Goal: Contribute content: Contribute content

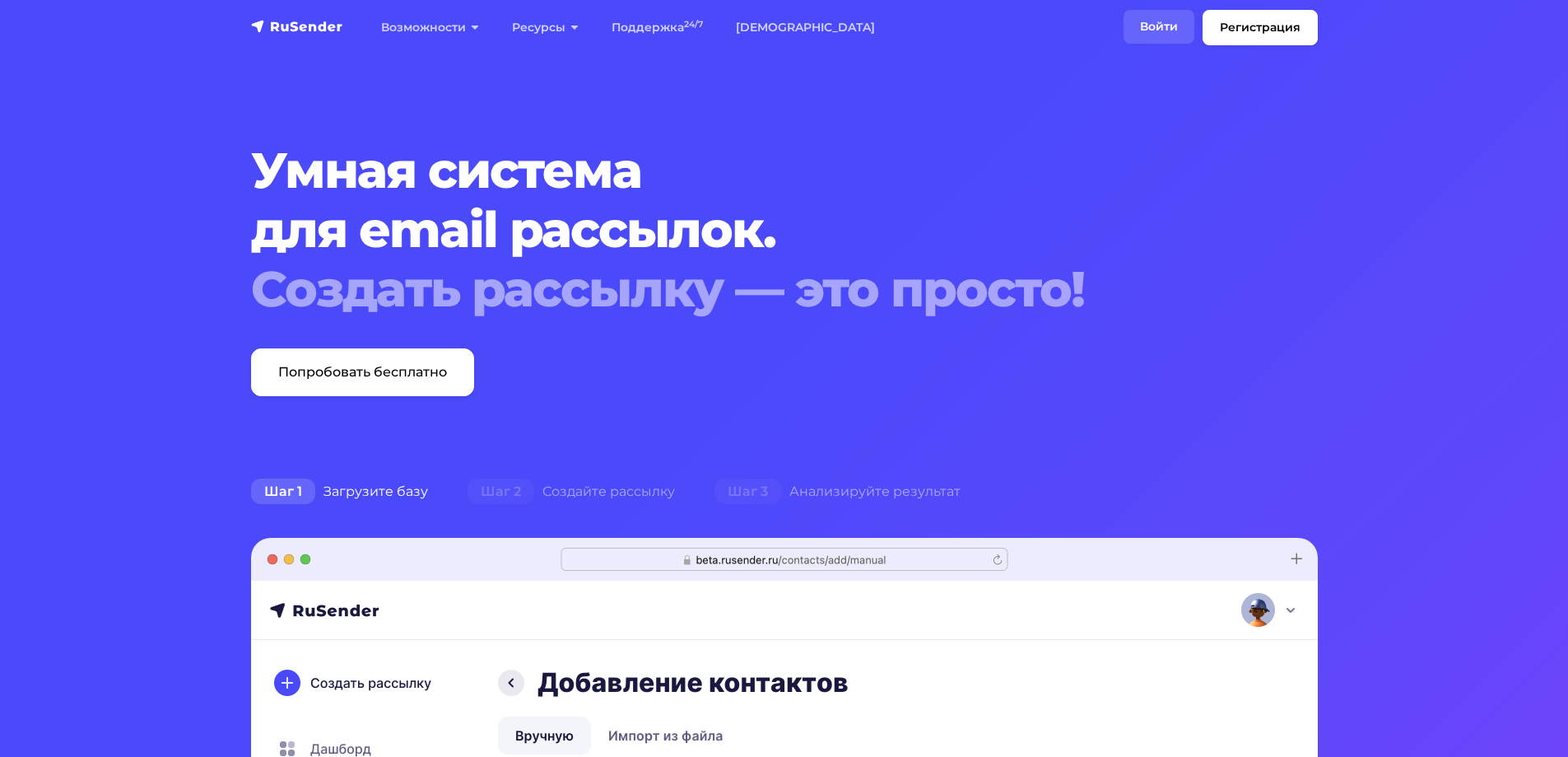
click at [1179, 23] on link "Войти" at bounding box center [1159, 27] width 71 height 34
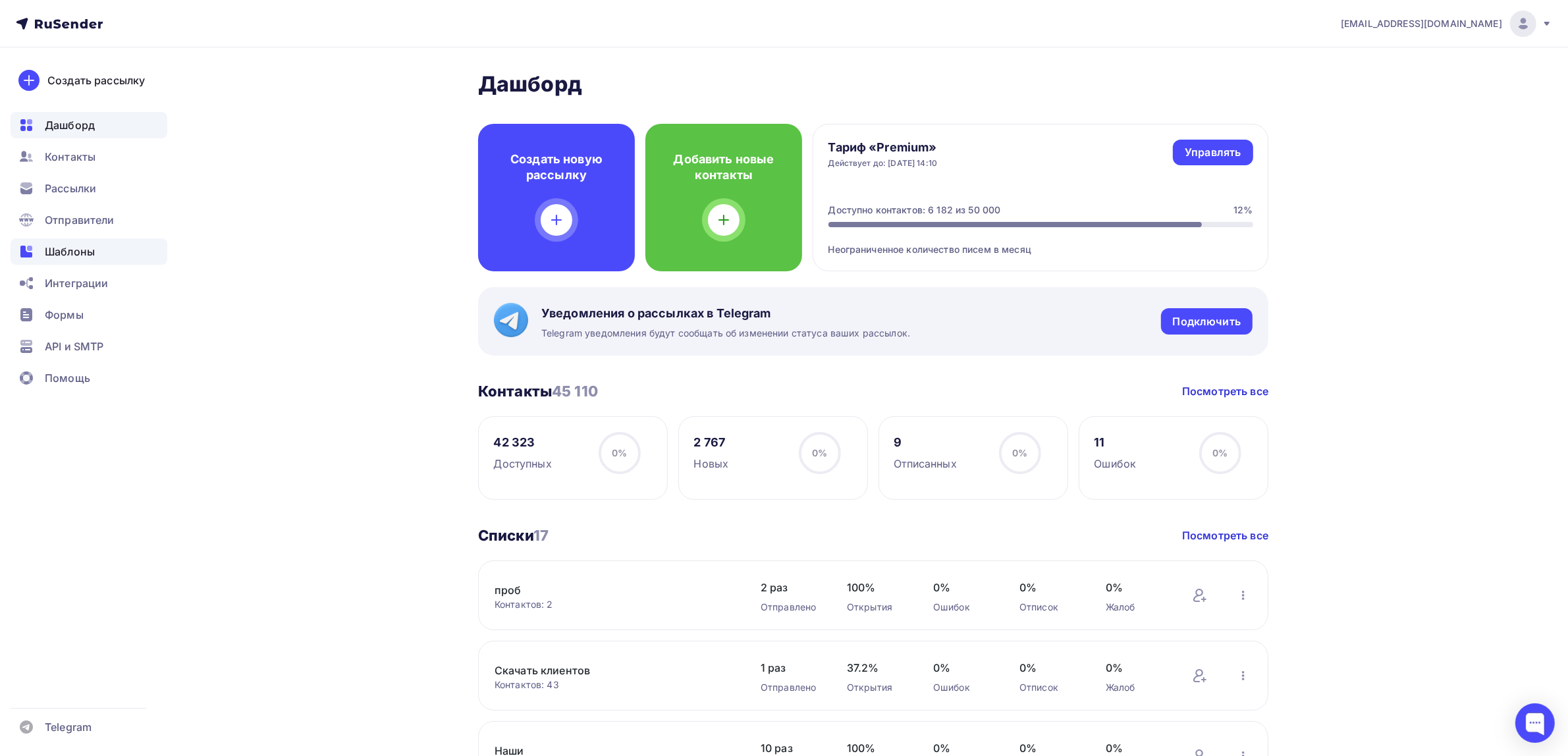
click at [87, 255] on span "Шаблоны" at bounding box center [70, 252] width 50 height 16
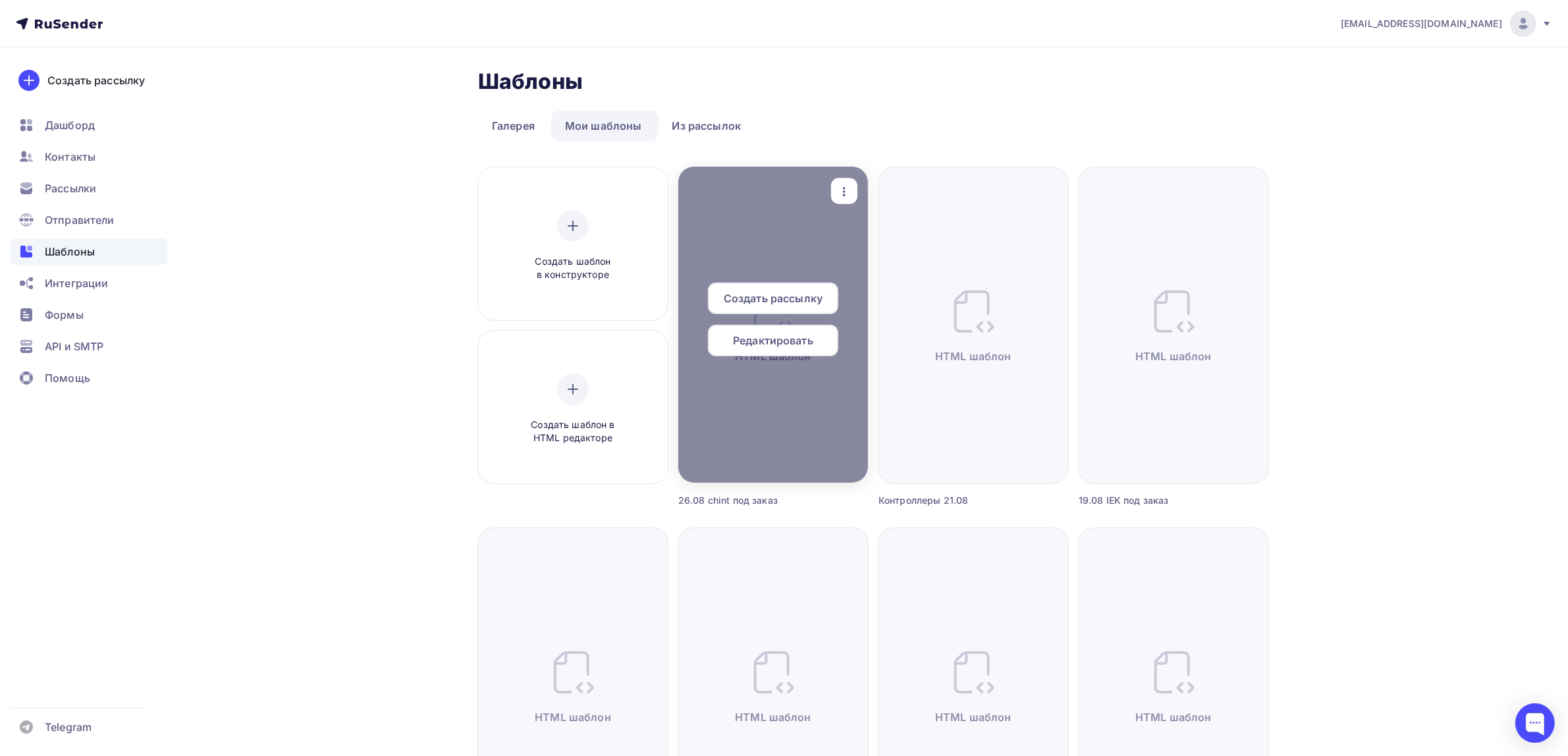
click at [847, 184] on icon "button" at bounding box center [844, 191] width 16 height 16
click at [867, 245] on link "Предпросмотр" at bounding box center [906, 256] width 132 height 27
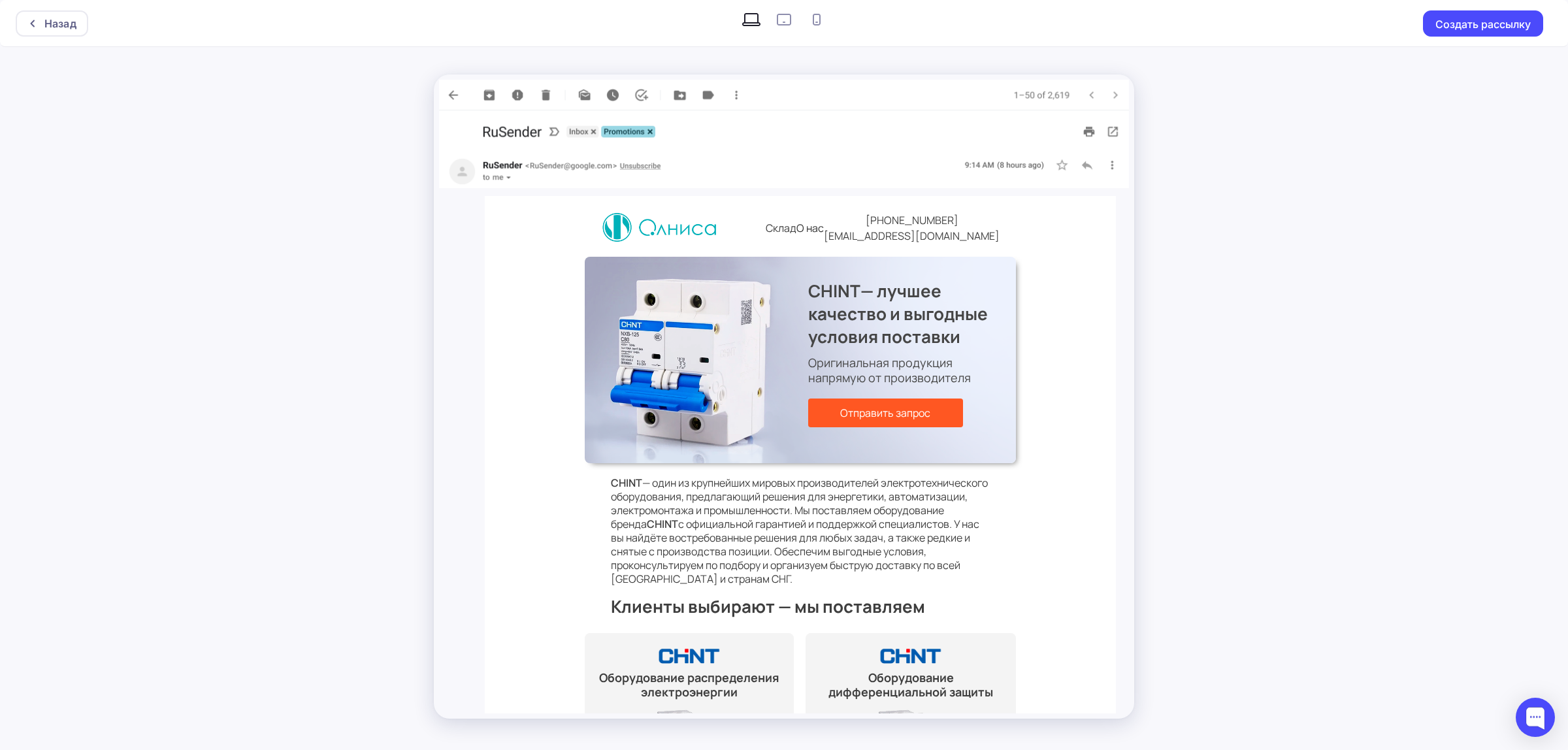
click at [1357, 371] on div "Назад Создать рассылку" at bounding box center [784, 375] width 1568 height 750
click at [73, 21] on div "Назад" at bounding box center [60, 23] width 32 height 16
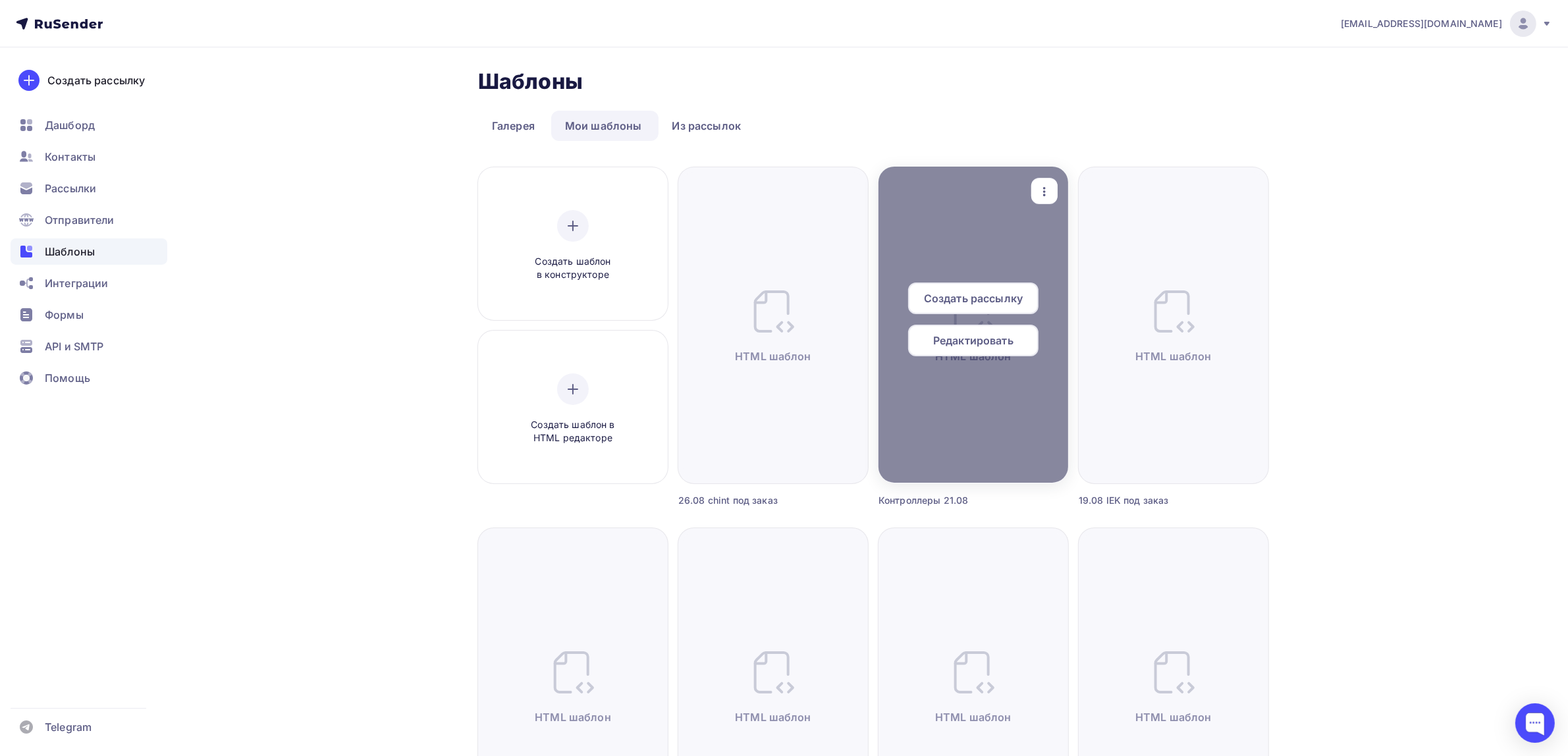
click at [1056, 194] on div "button" at bounding box center [1045, 192] width 27 height 26
click at [1095, 257] on div "Предпросмотр" at bounding box center [1113, 256] width 81 height 16
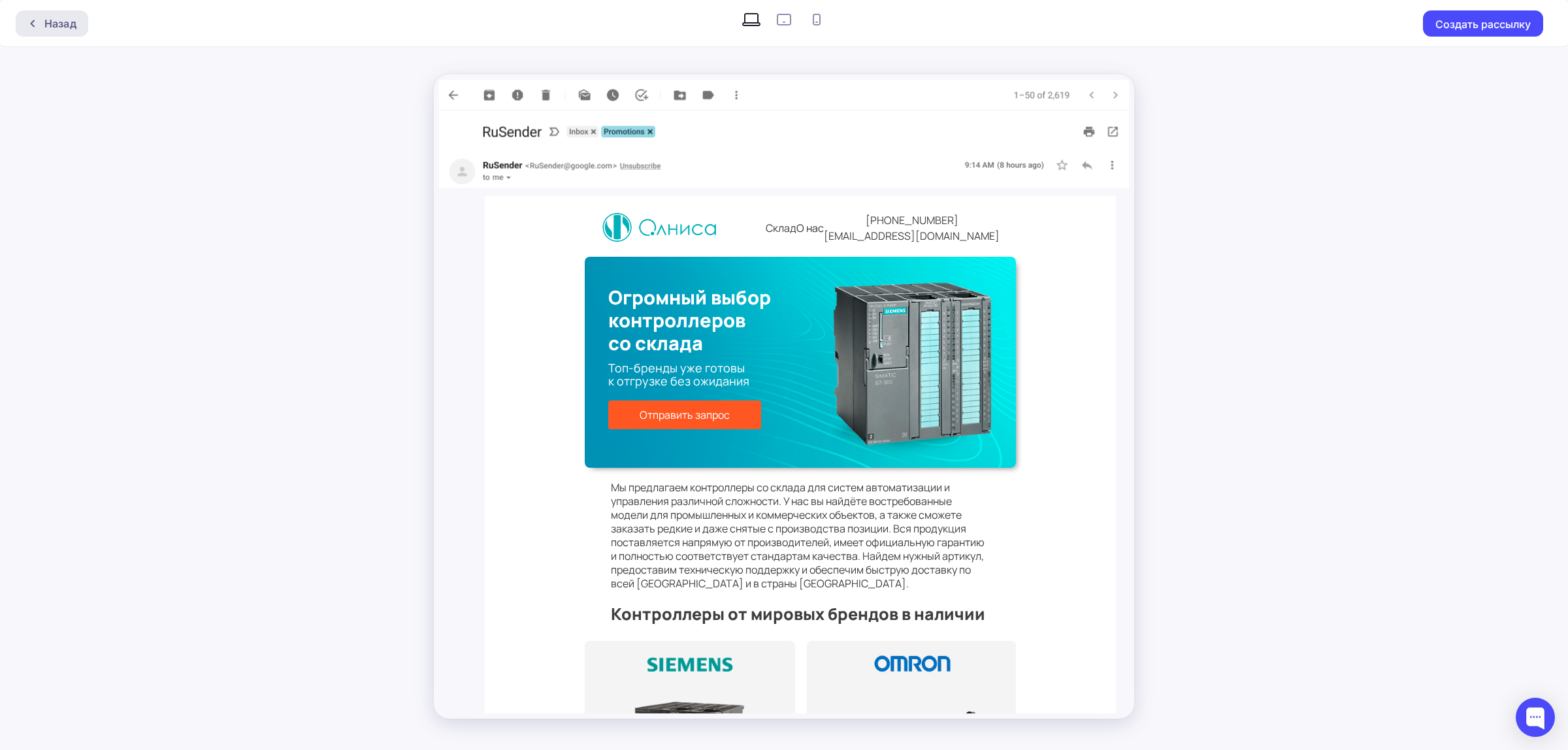
click at [82, 32] on div "Назад" at bounding box center [52, 24] width 73 height 26
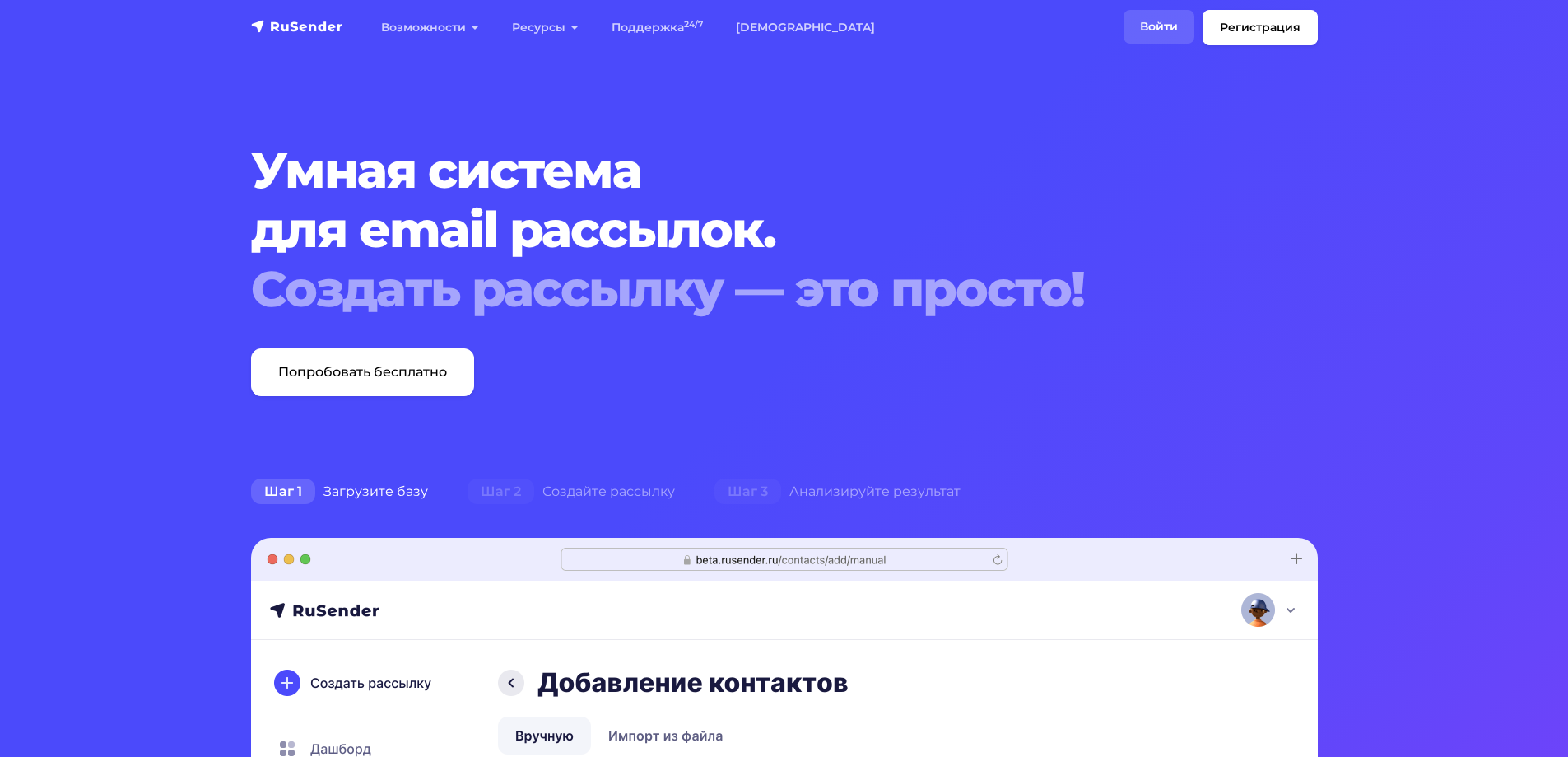
click at [1164, 14] on link "Войти" at bounding box center [1159, 27] width 71 height 34
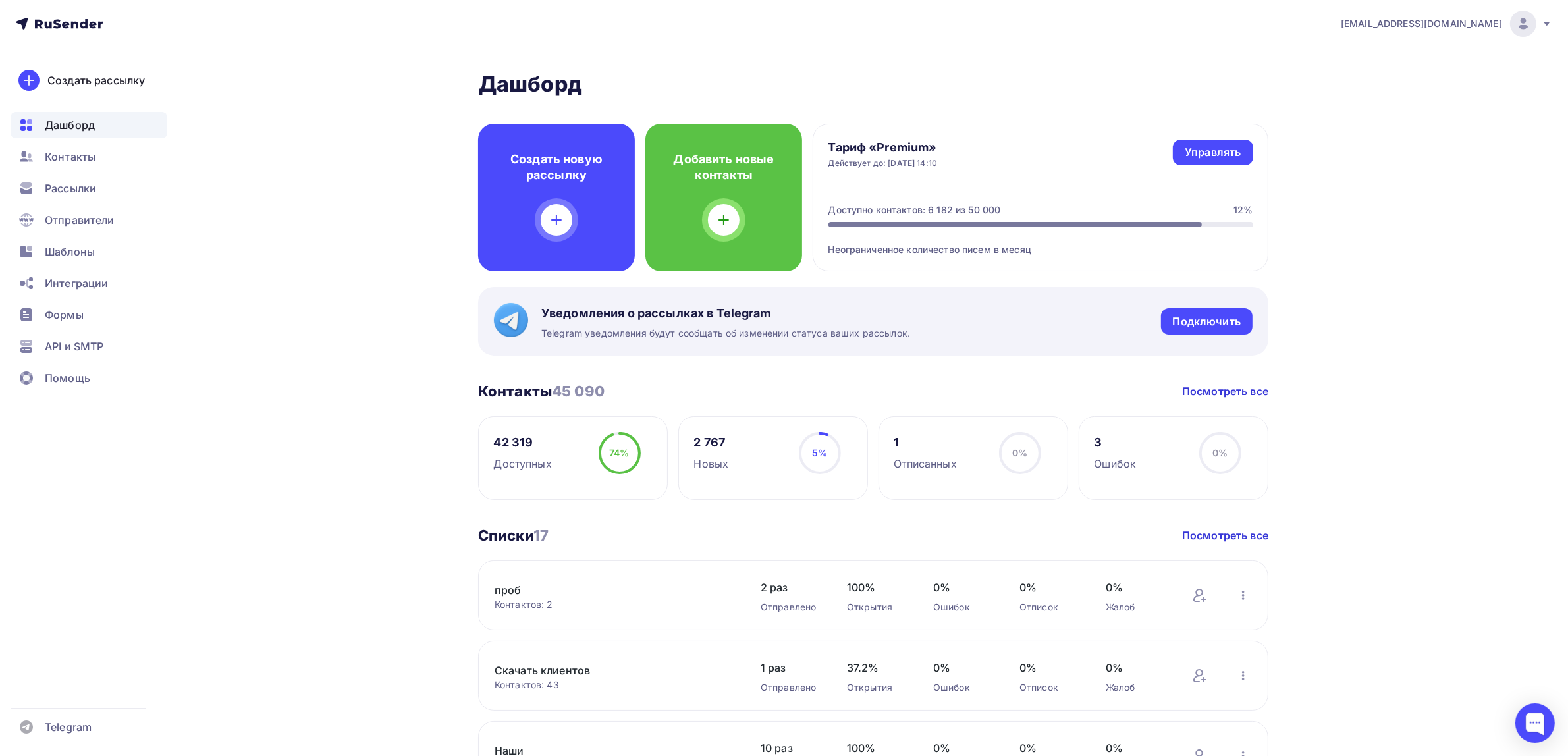
click at [84, 267] on ul "Дашборд Контакты Рассылки Отправители Шаблоны Интеграции Формы API и SMTP Помощь" at bounding box center [89, 256] width 157 height 287
click at [87, 258] on span "Шаблоны" at bounding box center [70, 252] width 50 height 16
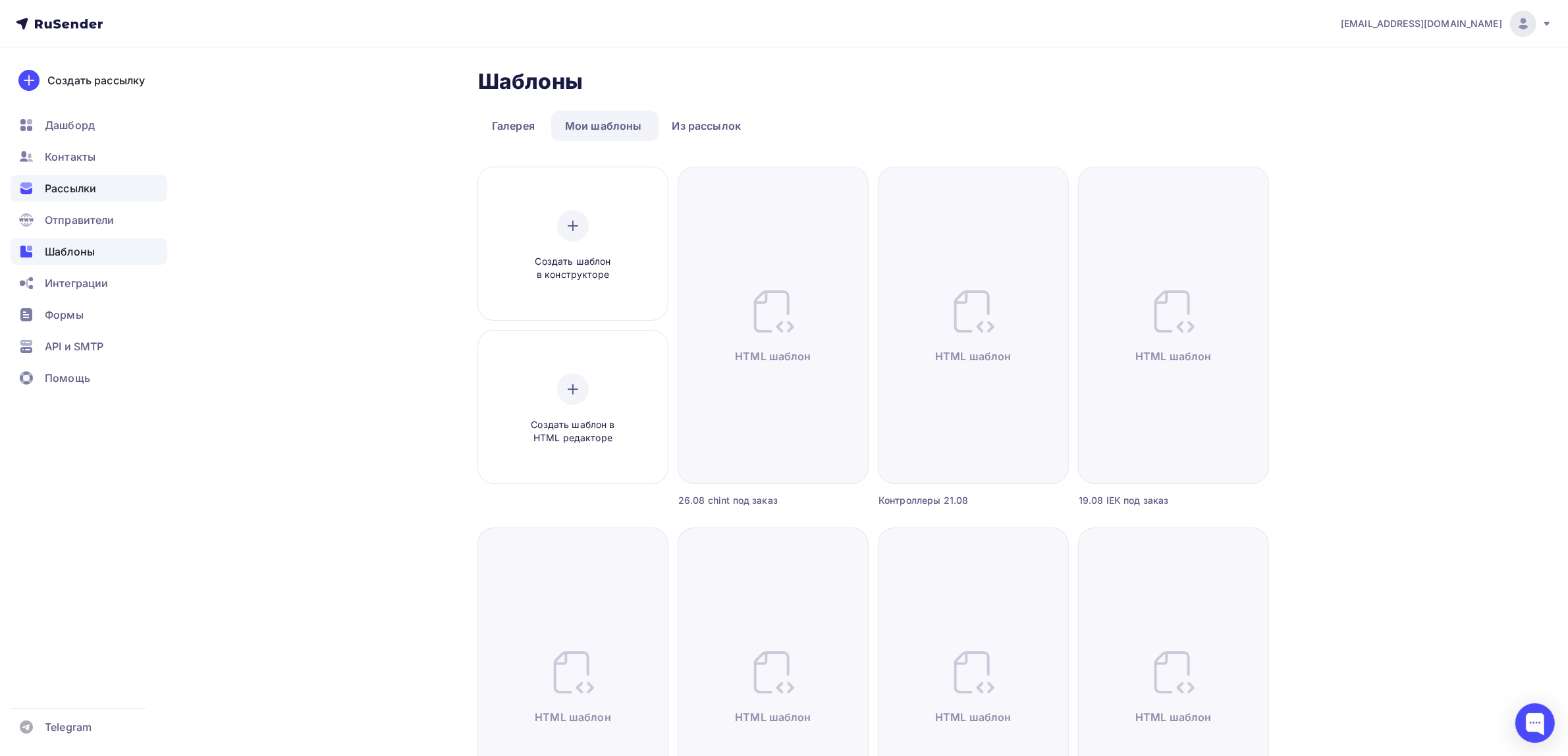
click at [77, 183] on span "Рассылки" at bounding box center [71, 188] width 52 height 16
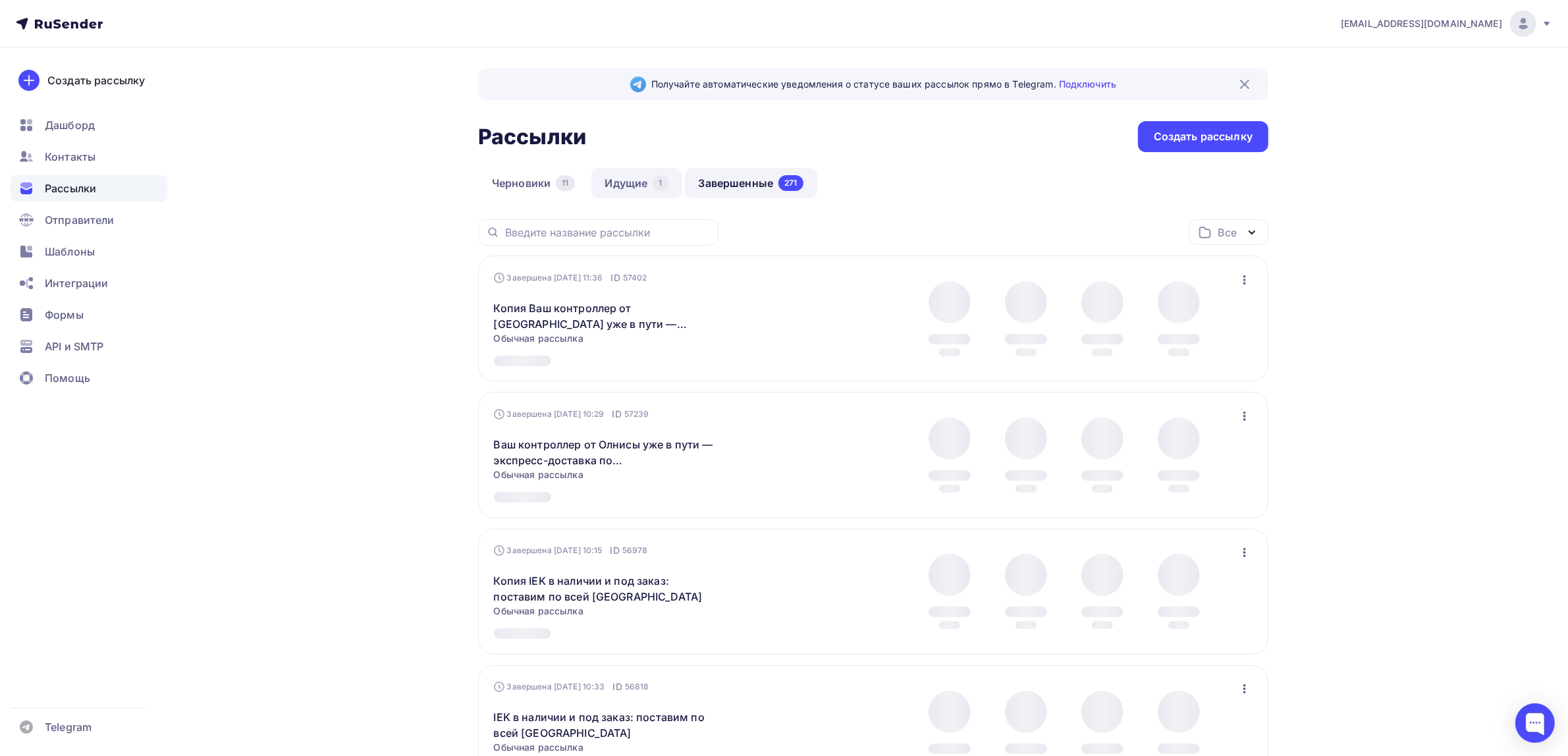
click at [640, 184] on link "Идущие 1" at bounding box center [637, 183] width 91 height 31
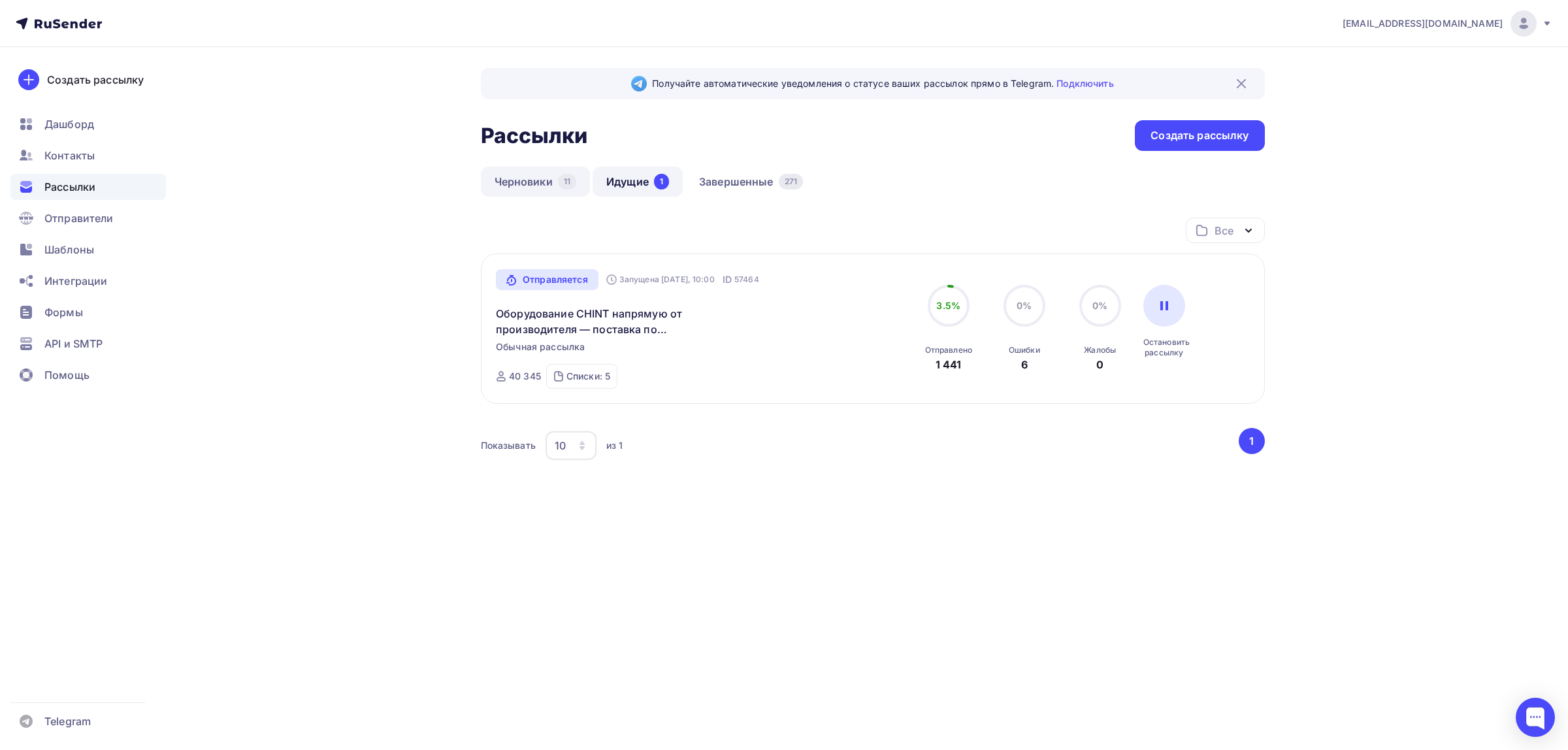
click at [562, 191] on link "Черновики 11" at bounding box center [535, 181] width 110 height 30
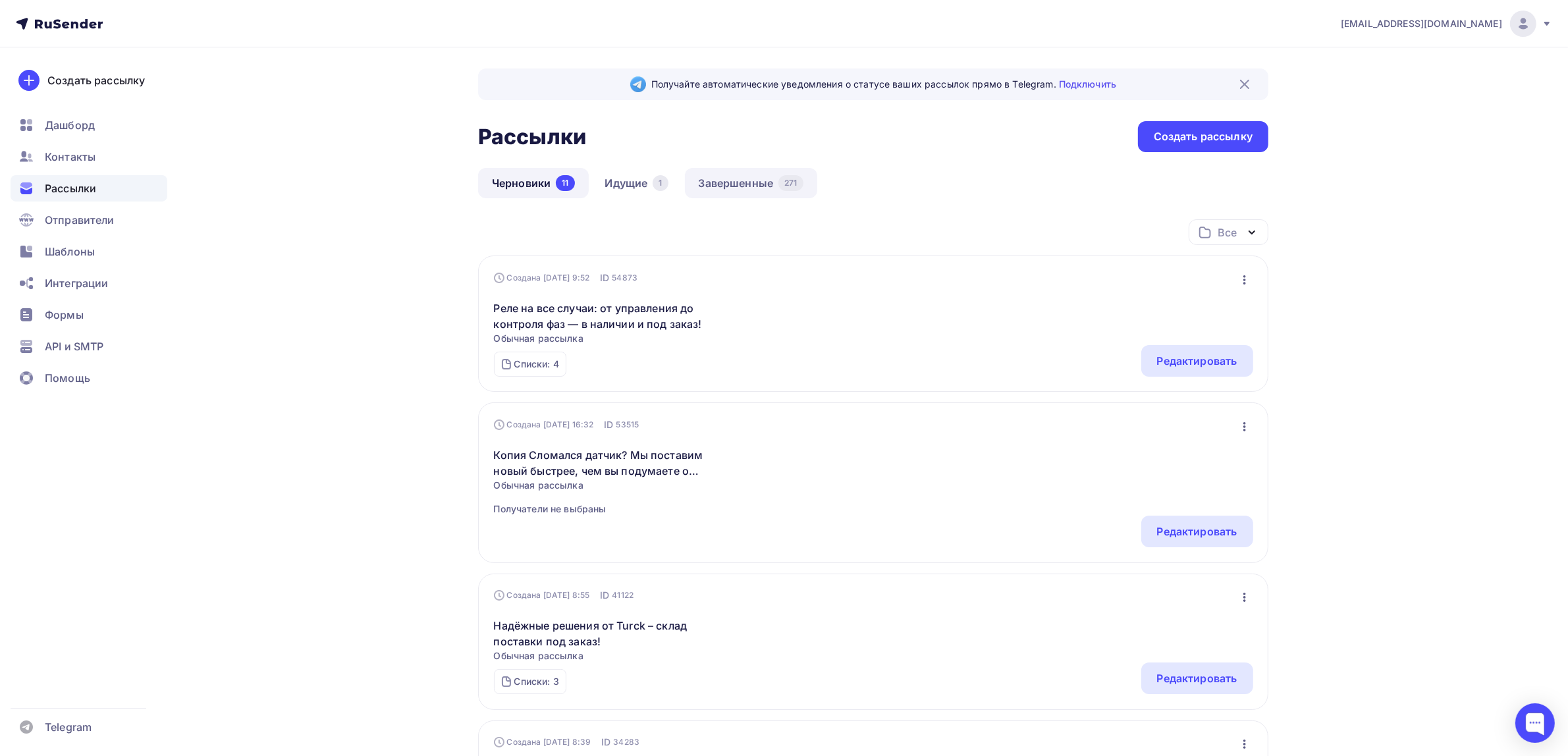
click at [792, 168] on link "Завершенные 271" at bounding box center [751, 183] width 133 height 31
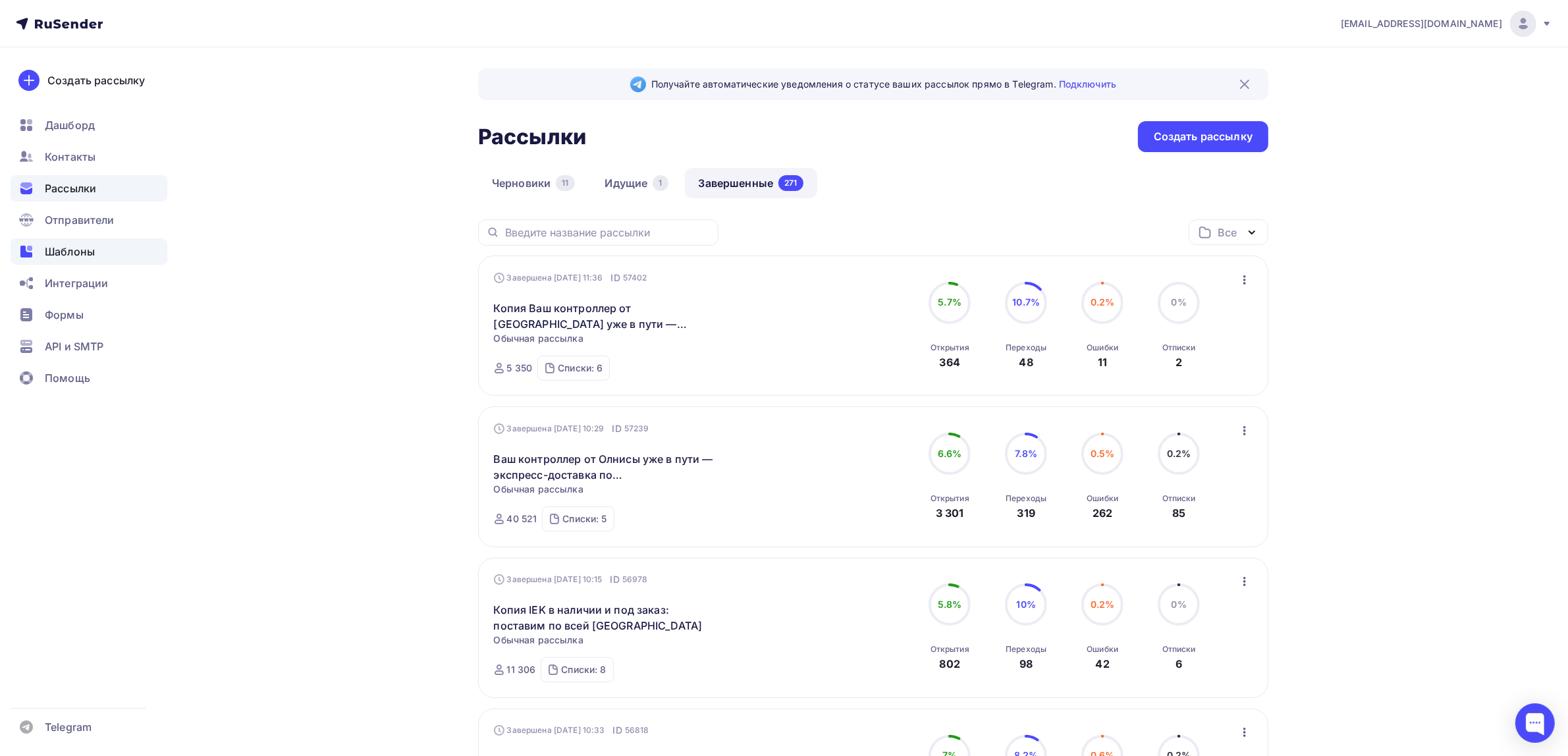
click at [63, 248] on span "Шаблоны" at bounding box center [70, 252] width 50 height 16
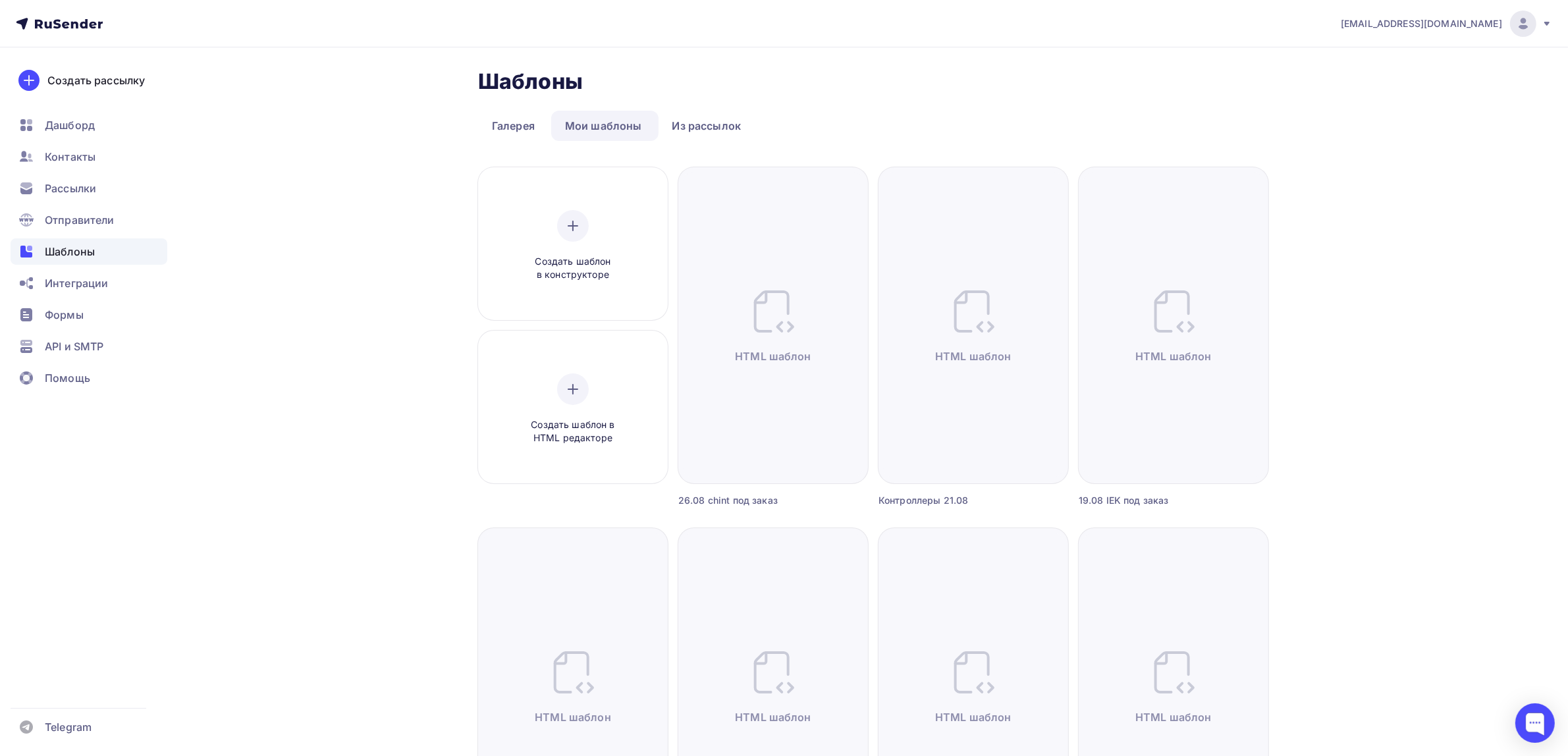
click at [73, 264] on div "Шаблоны" at bounding box center [89, 252] width 157 height 27
click at [581, 373] on div "Создать шаблон в HTML редакторе" at bounding box center [573, 409] width 125 height 72
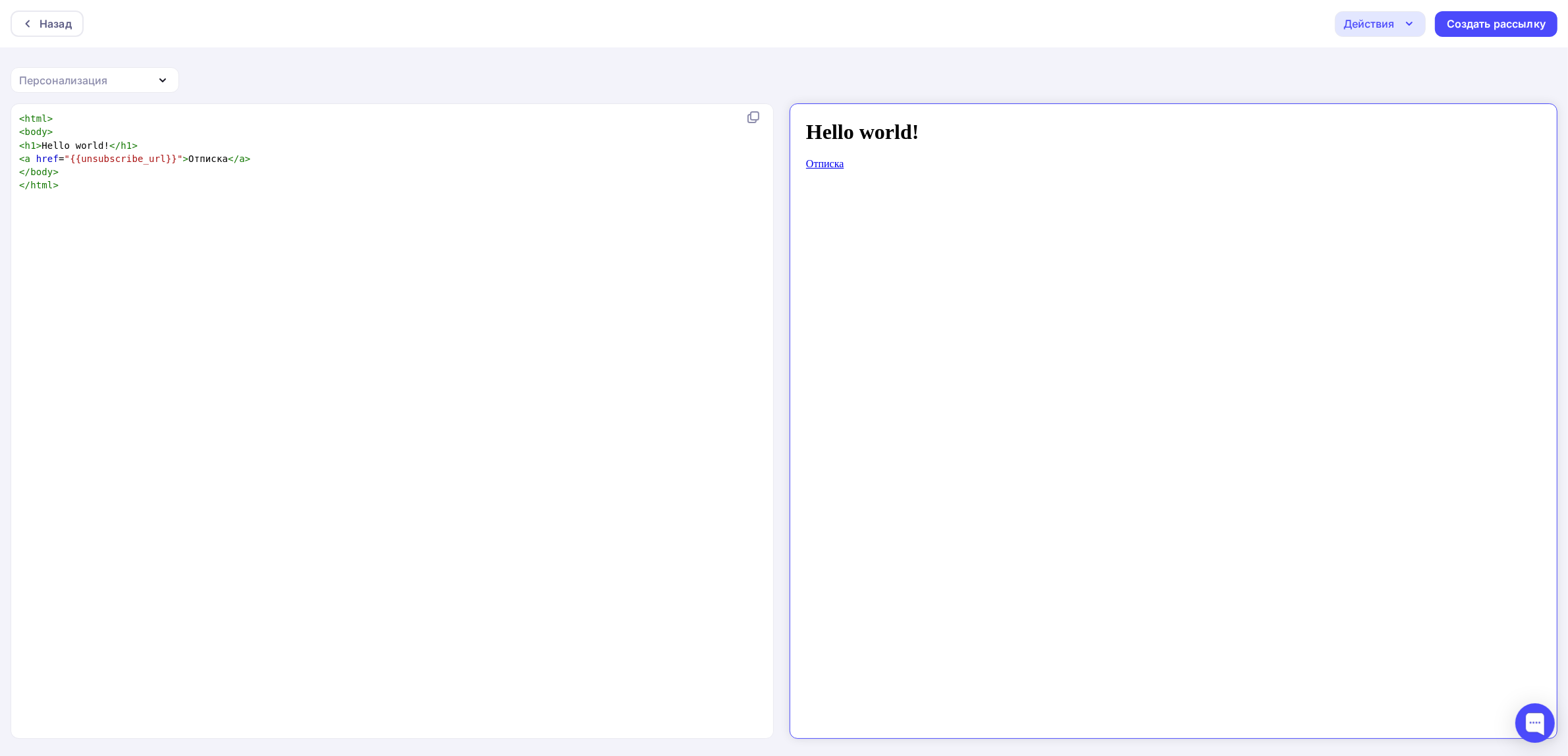
scroll to position [5, 0]
type textarea "<html> <body> <h1>Hello world!</h1> <a href="{{unsubscribe_url}}">Отписка</a> <…"
drag, startPoint x: 309, startPoint y: 233, endPoint x: -99, endPoint y: 3, distance: 468.4
click at [0, 3] on html "Назад Действия Отправить тестовое письмо Сохранить в Мои шаблоны Выйти без сохр…" at bounding box center [784, 378] width 1568 height 756
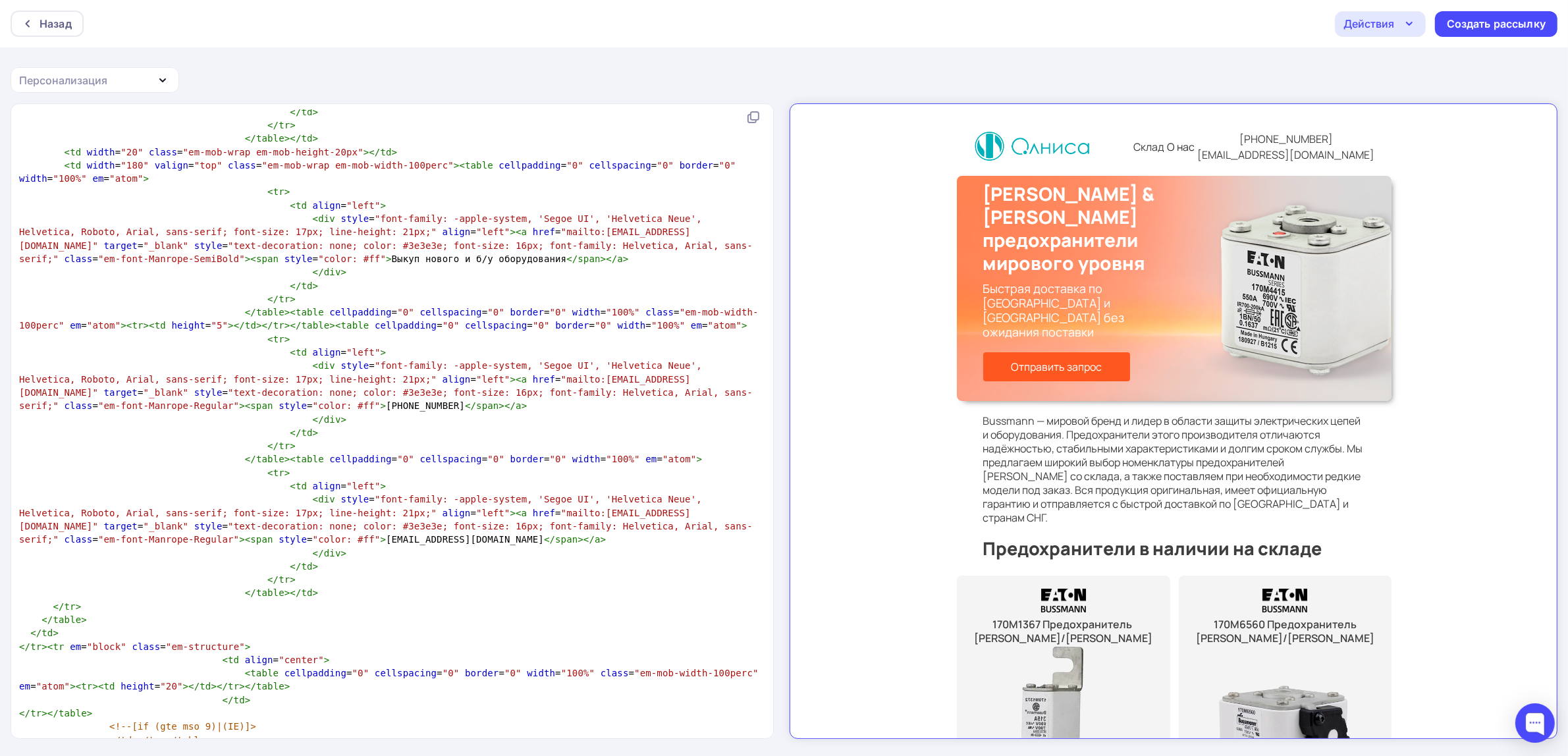
scroll to position [1, 0]
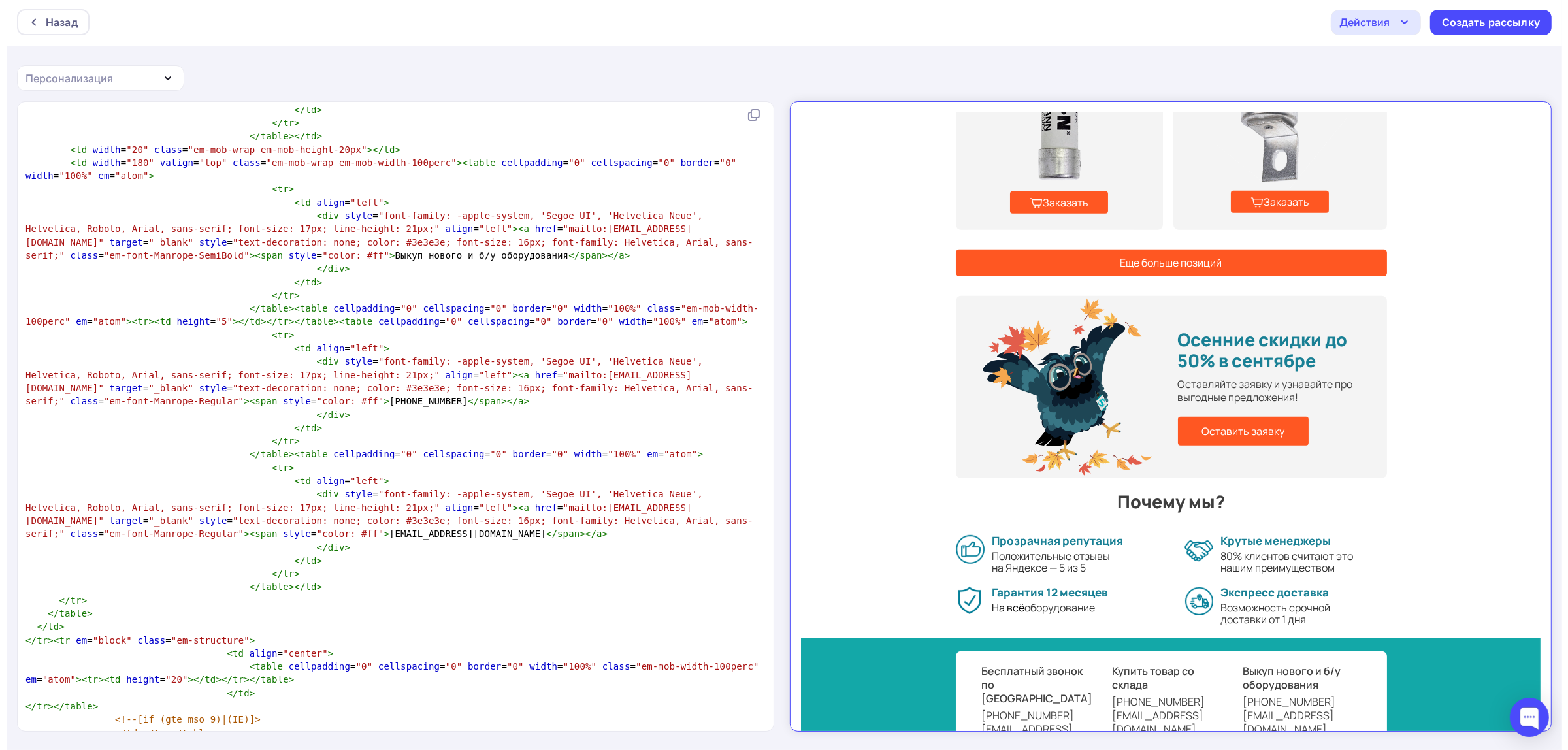
scroll to position [10208, 0]
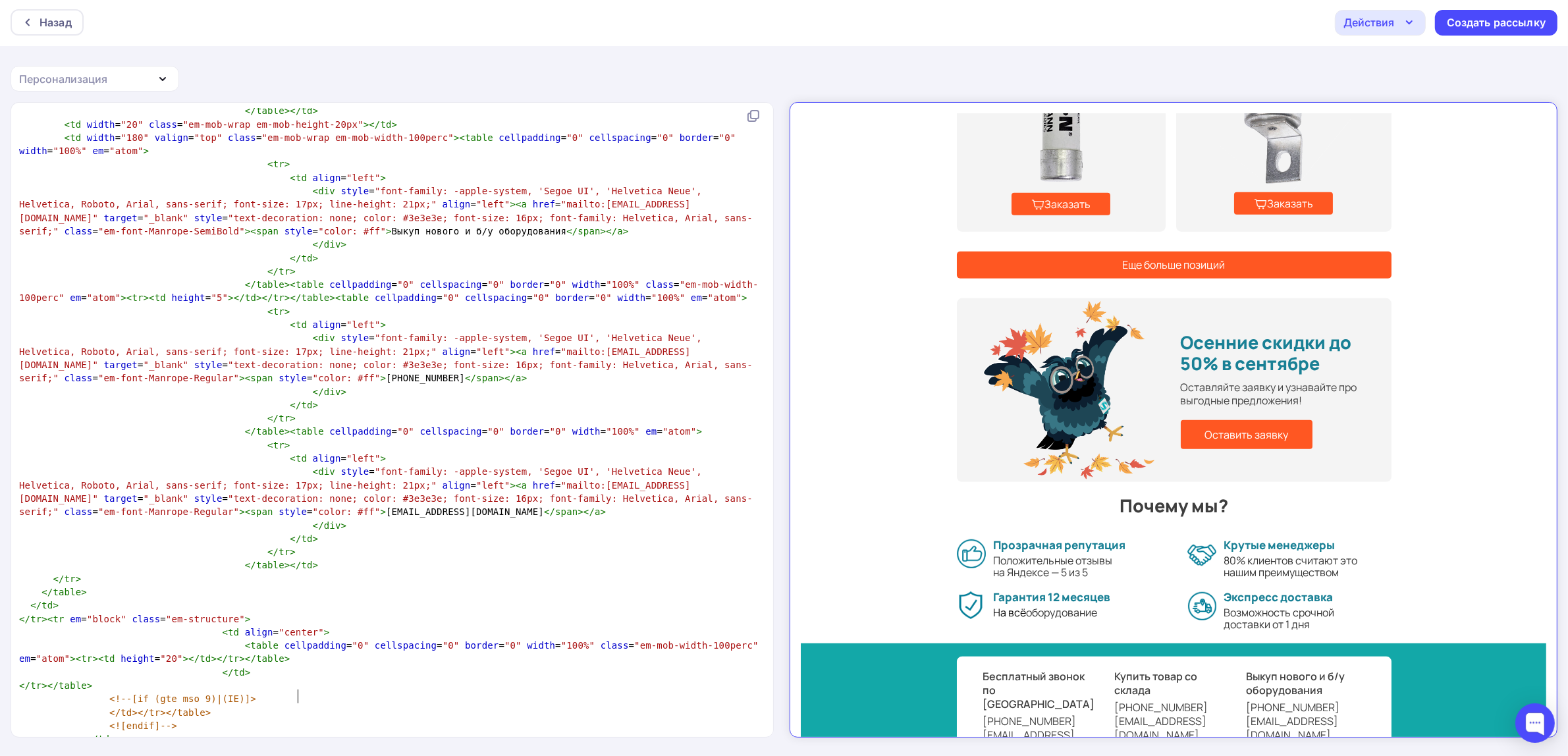
click at [1392, 20] on div "Действия" at bounding box center [1369, 22] width 51 height 16
click at [1416, 90] on div "Сохранить в Мои шаблоны" at bounding box center [1448, 97] width 144 height 16
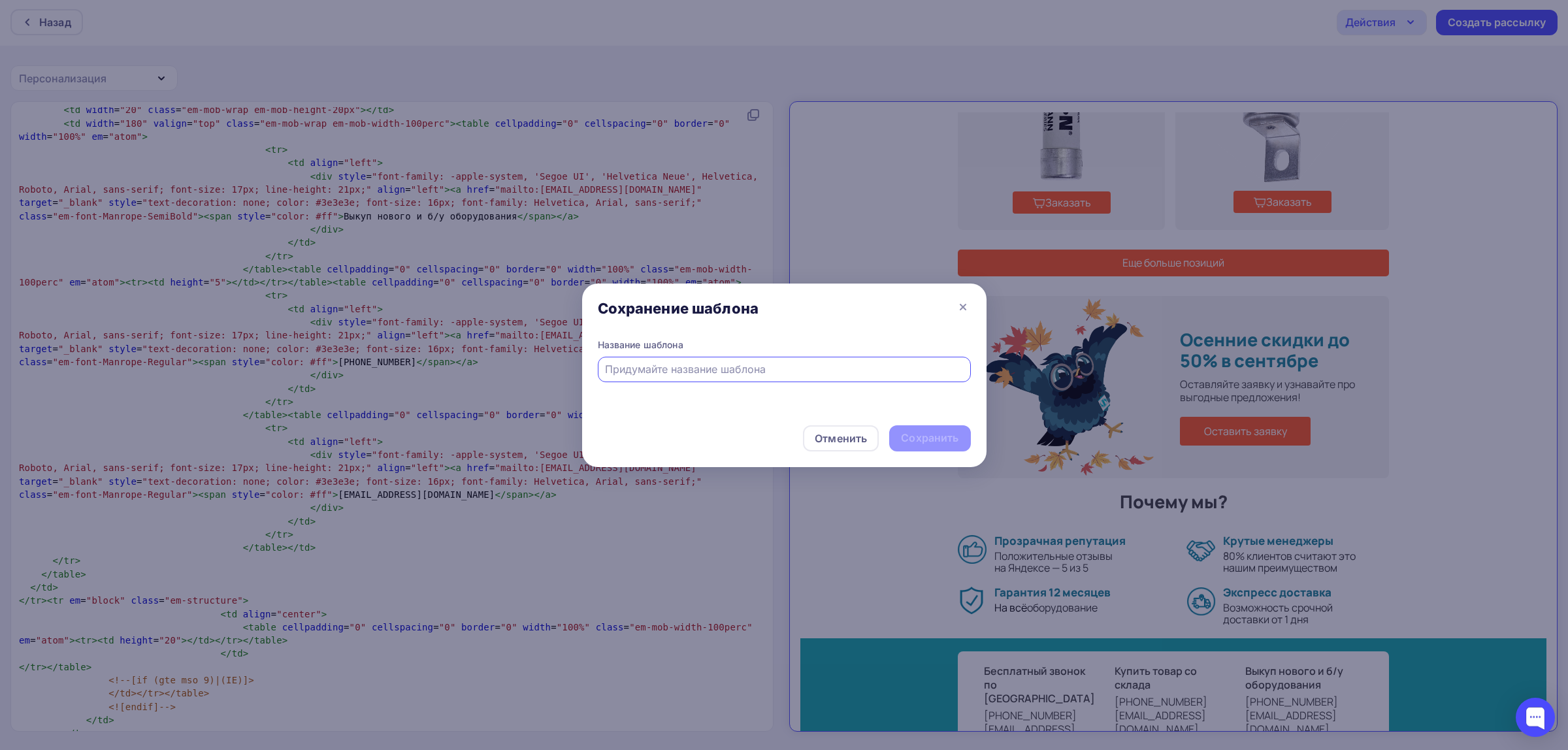
type input "Ш"
type input "Л"
click at [719, 376] on input "text" at bounding box center [783, 369] width 358 height 16
click at [628, 368] on input "28.06 пРЕ" at bounding box center [783, 369] width 358 height 16
click at [628, 370] on input "28.06 пРЕ" at bounding box center [783, 369] width 358 height 16
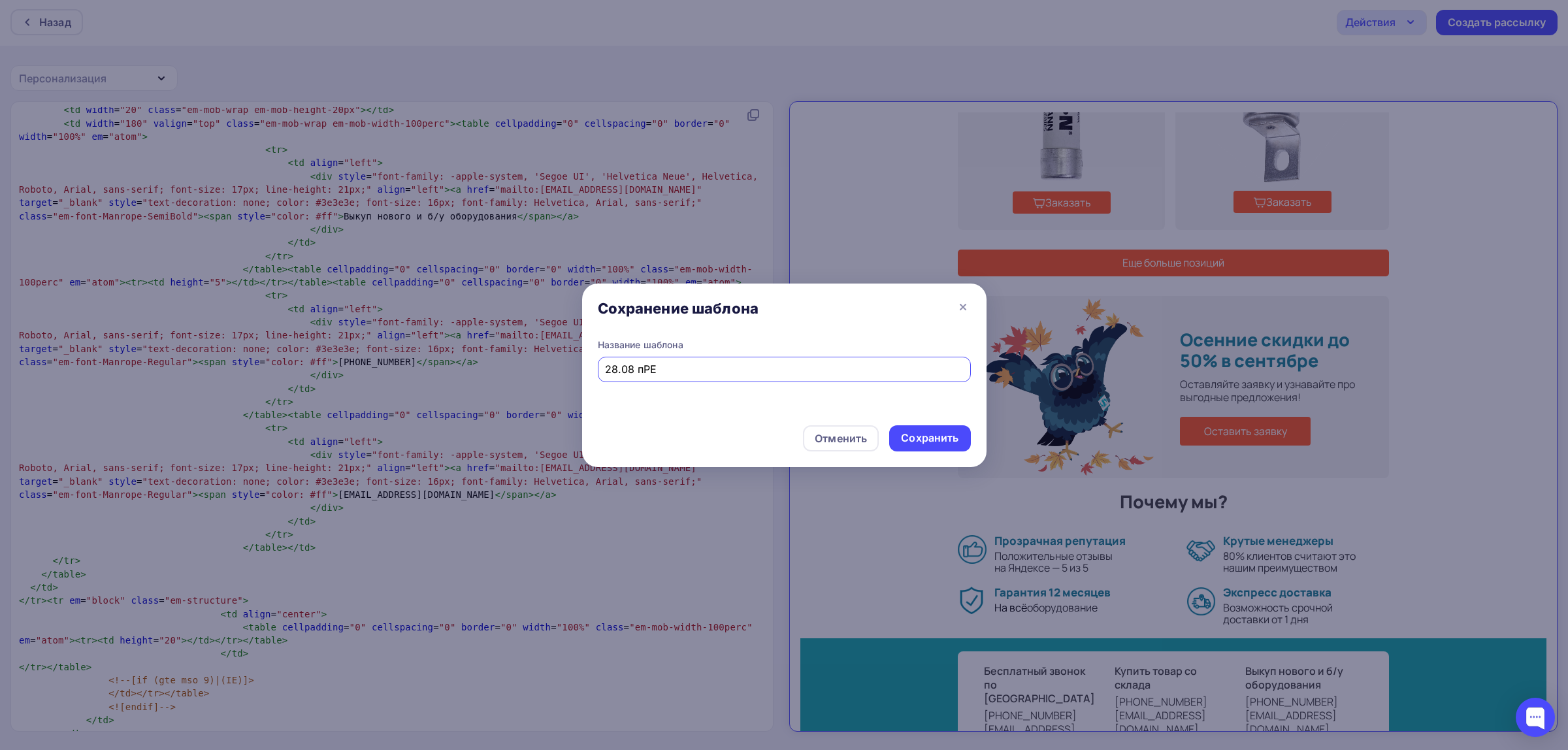
click at [723, 370] on input "28.08 пРЕ" at bounding box center [783, 369] width 358 height 16
drag, startPoint x: 893, startPoint y: 370, endPoint x: -241, endPoint y: 174, distance: 1150.8
click at [0, 174] on html "Назад Действия Отправить тестовое письмо Сохранить в Мои шаблоны Выйти без сохр…" at bounding box center [784, 374] width 1568 height 750
type input "28.08 Предохранители+осенние скидки"
click at [869, 364] on input "28.08 Предохранители+осенние скидки" at bounding box center [783, 369] width 358 height 16
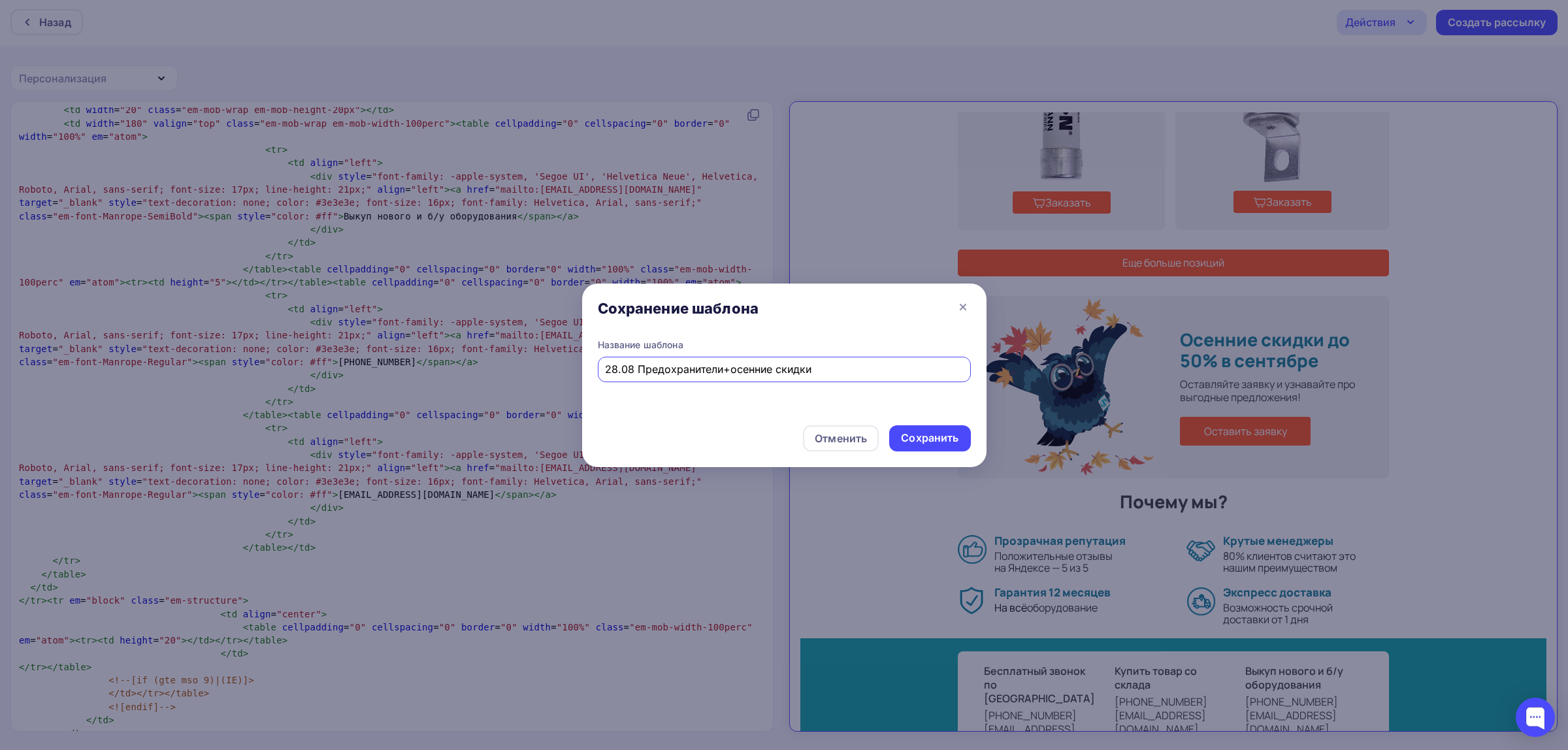
drag, startPoint x: 876, startPoint y: 364, endPoint x: -248, endPoint y: 116, distance: 1151.0
click at [0, 116] on html "Назад Действия Отправить тестовое письмо Сохранить в Мои шаблоны Выйти без сохр…" at bounding box center [784, 374] width 1568 height 750
click at [934, 436] on div "Сохранить" at bounding box center [929, 438] width 57 height 15
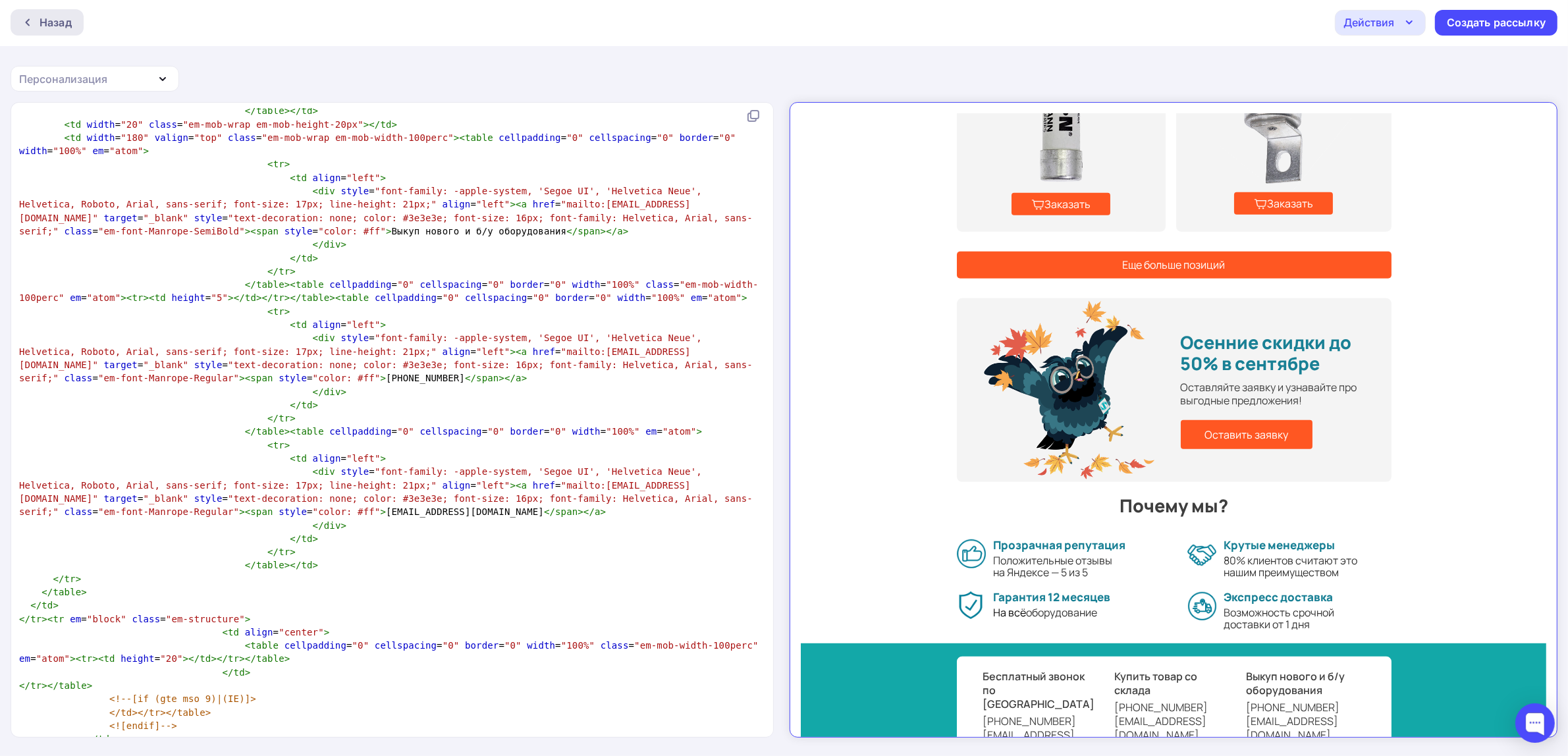
click at [35, 24] on div at bounding box center [31, 22] width 17 height 11
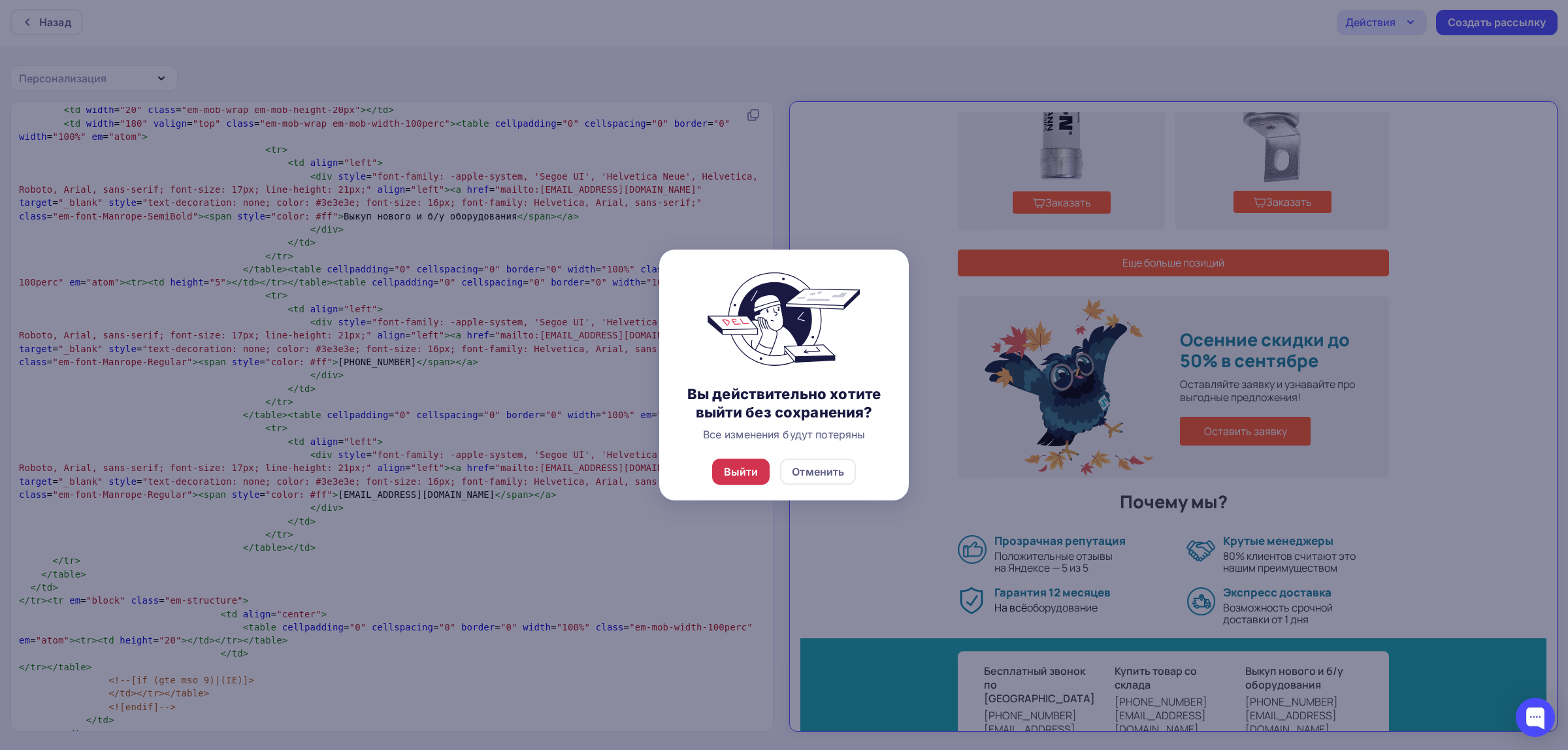
click at [740, 469] on div "Выйти" at bounding box center [741, 471] width 34 height 16
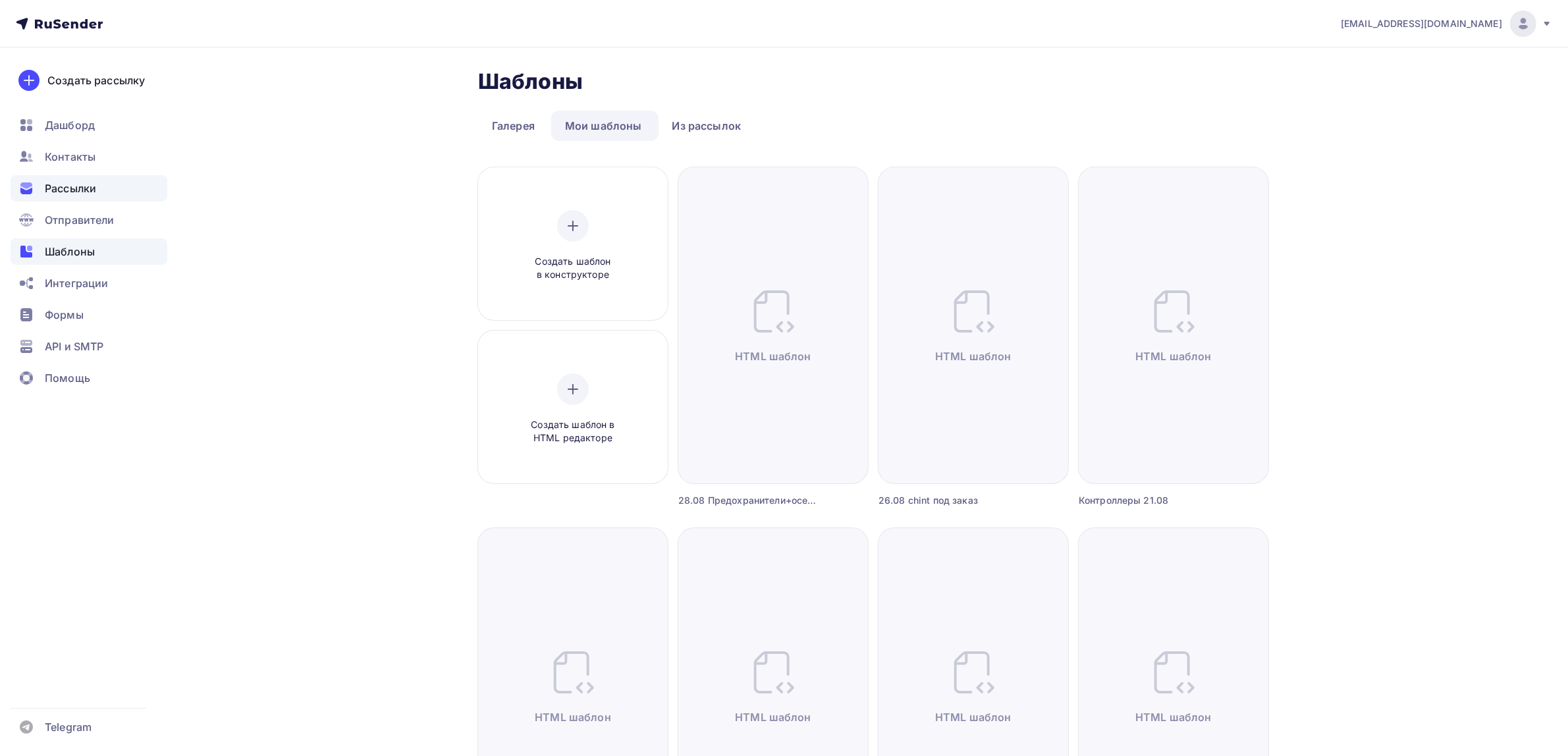
click at [76, 181] on span "Рассылки" at bounding box center [71, 188] width 52 height 16
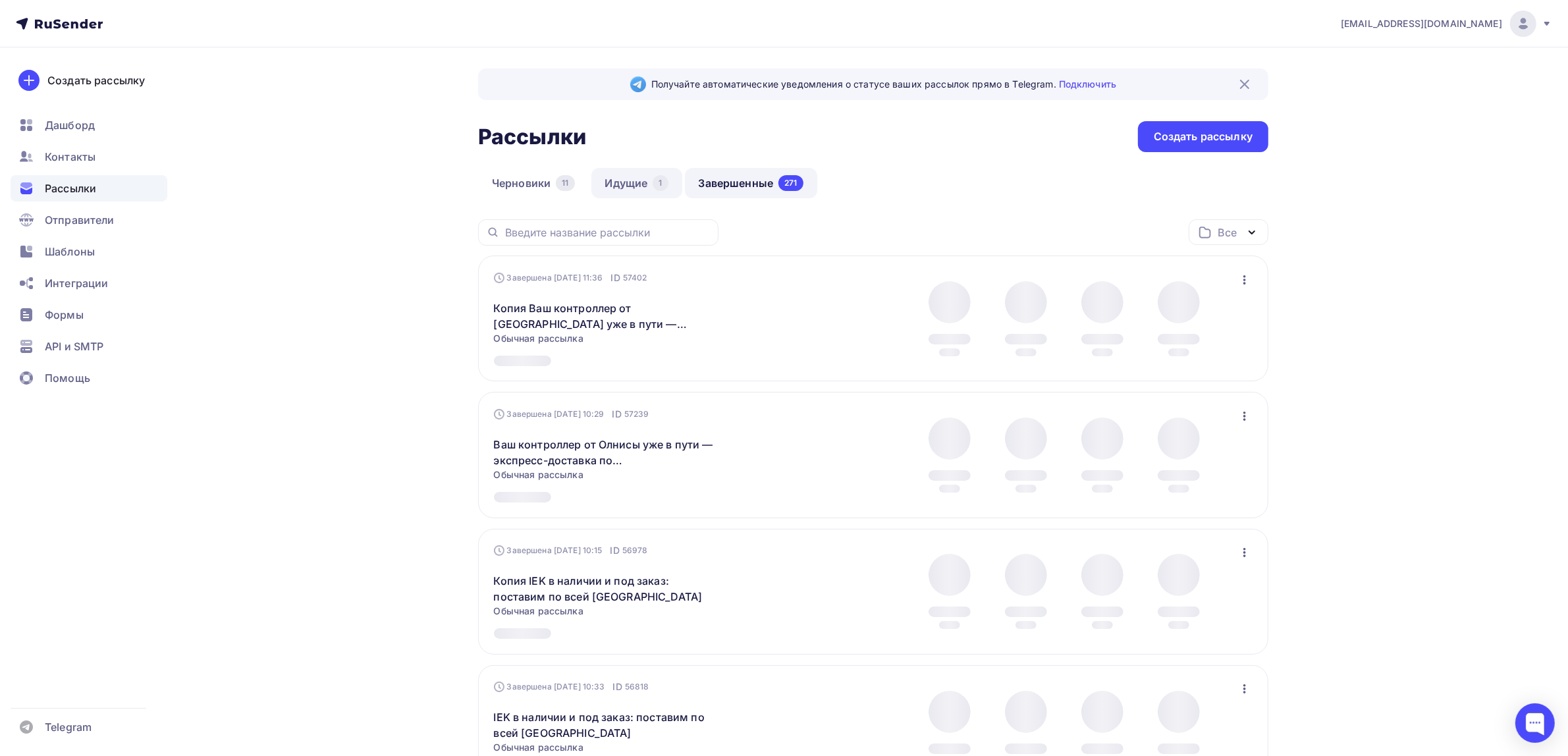
click at [641, 175] on link "Идущие 1" at bounding box center [637, 183] width 91 height 31
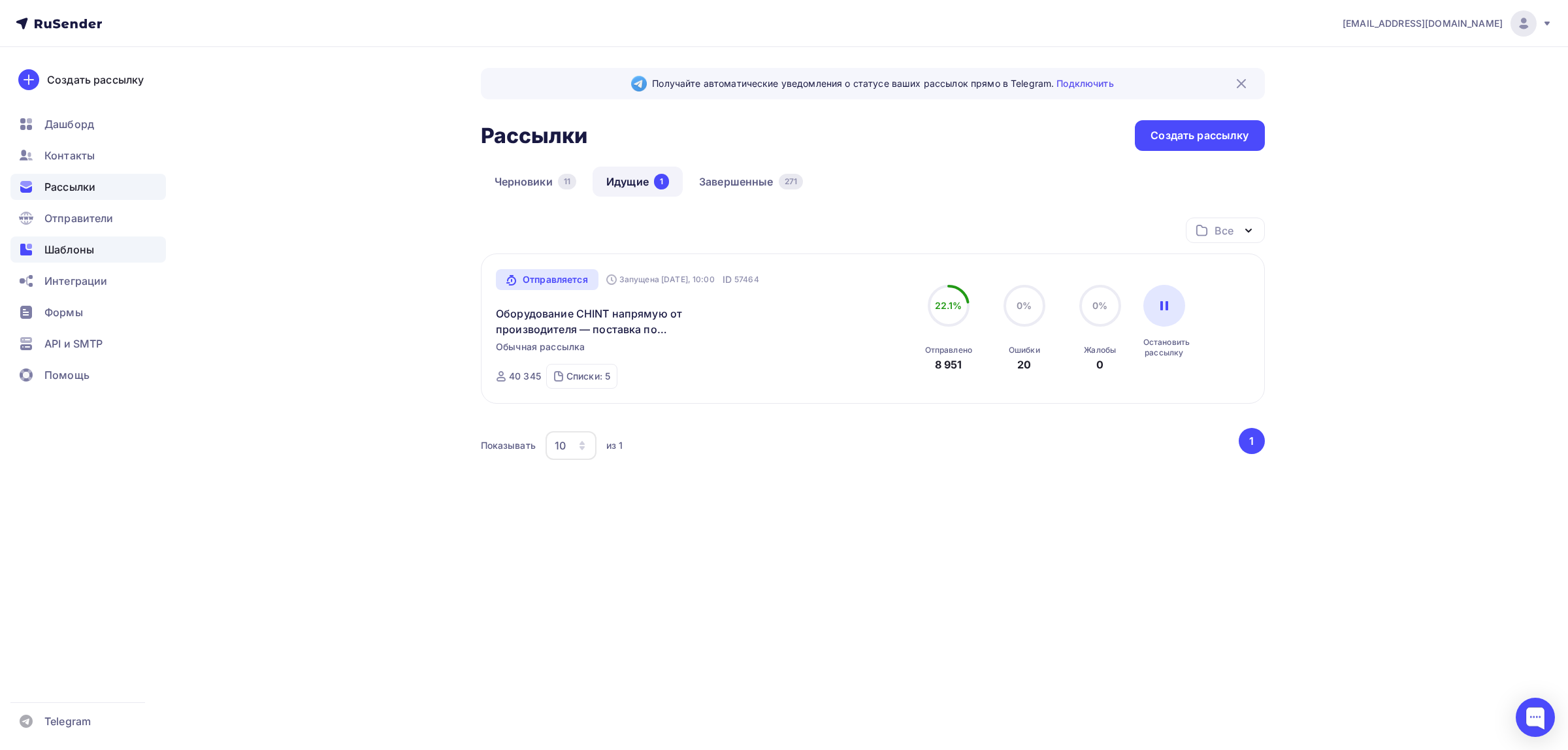
click at [121, 249] on div "Шаблоны" at bounding box center [88, 250] width 156 height 26
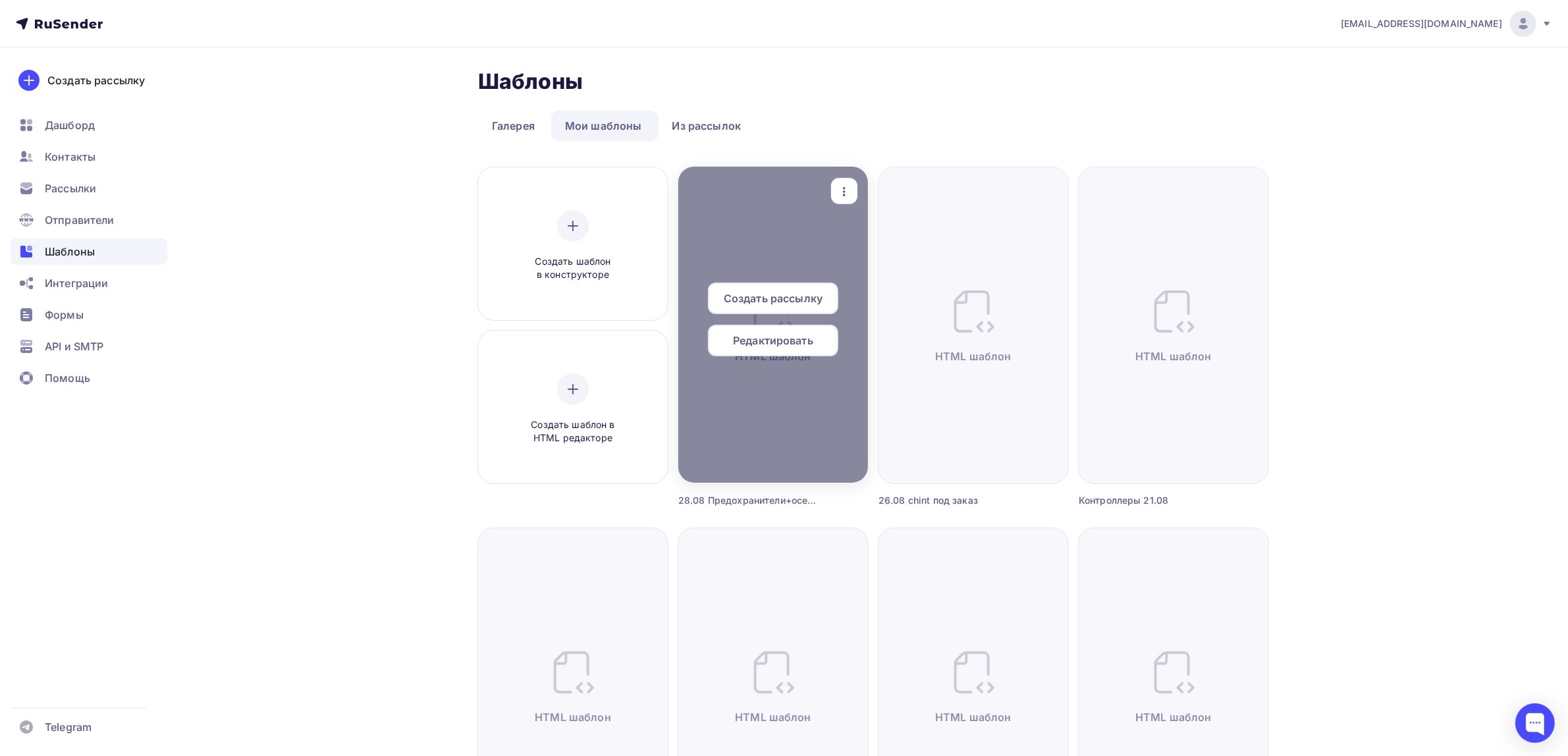
drag, startPoint x: 828, startPoint y: 200, endPoint x: 837, endPoint y: 198, distance: 9.2
click at [837, 198] on div "Создать рассылку Редактировать HTML шаблон Переименовать Предпросмотр Копироват…" at bounding box center [773, 325] width 181 height 306
click at [839, 192] on icon "button" at bounding box center [844, 191] width 16 height 16
click at [888, 255] on div "Предпросмотр" at bounding box center [913, 256] width 81 height 16
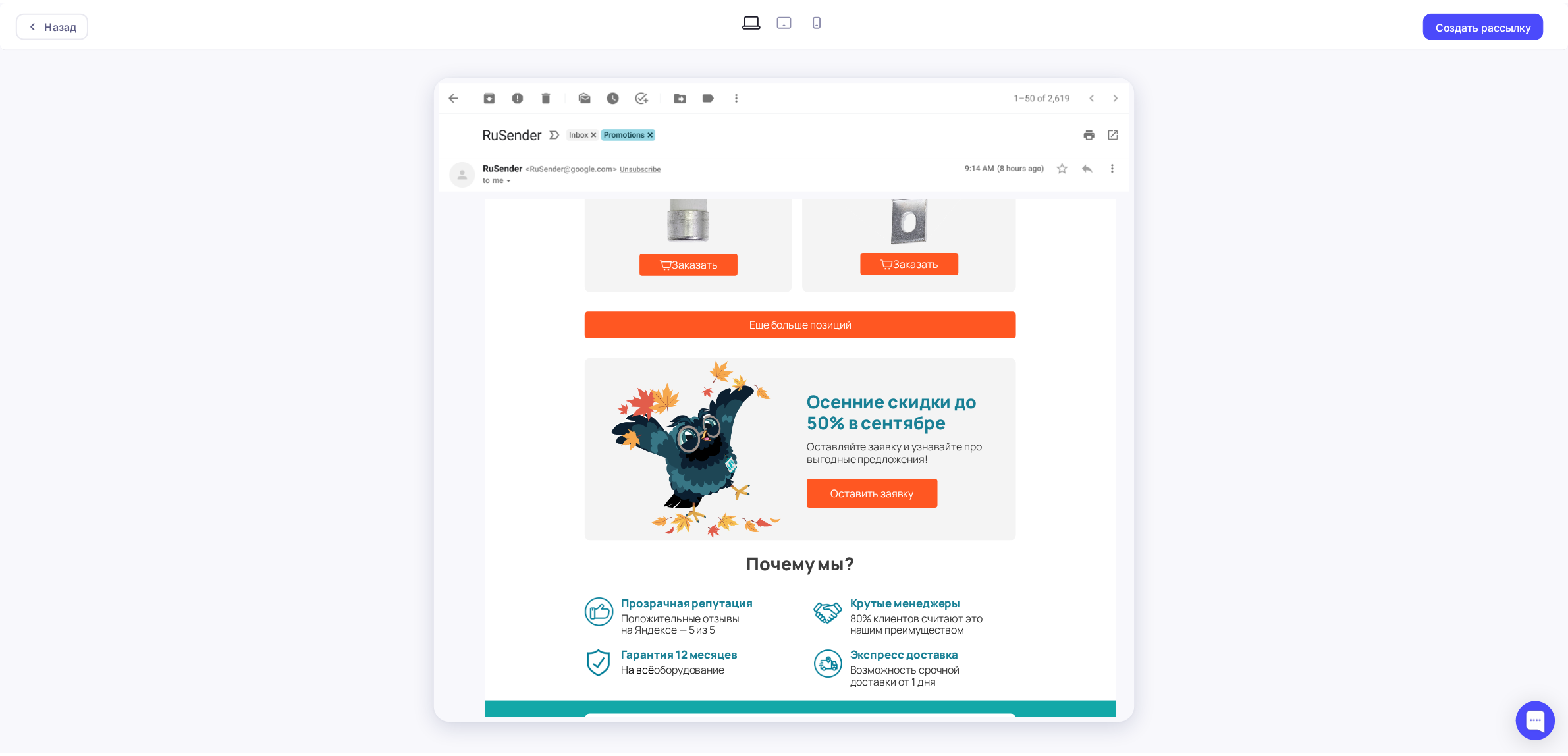
scroll to position [1023, 0]
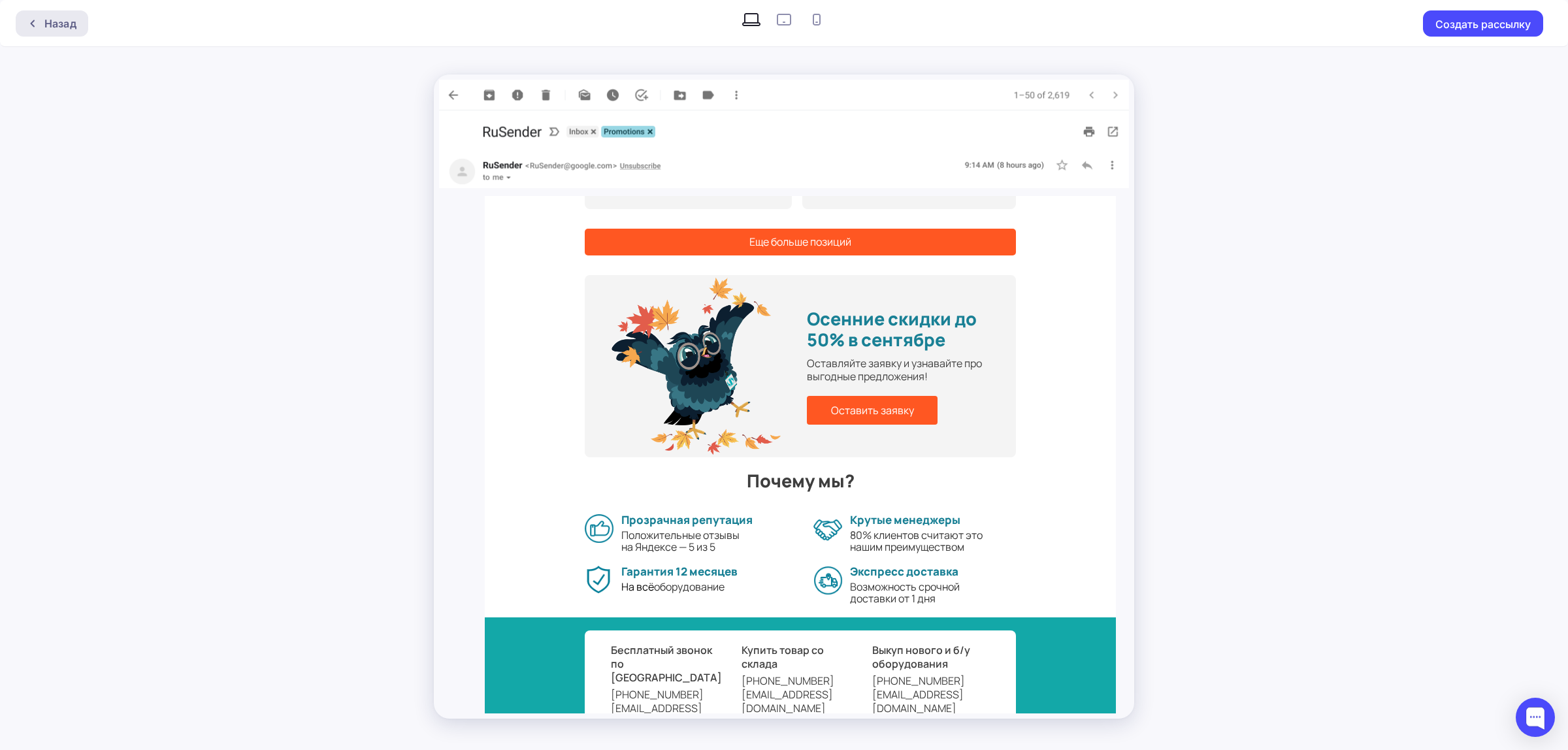
click at [63, 23] on div "Назад" at bounding box center [60, 23] width 32 height 16
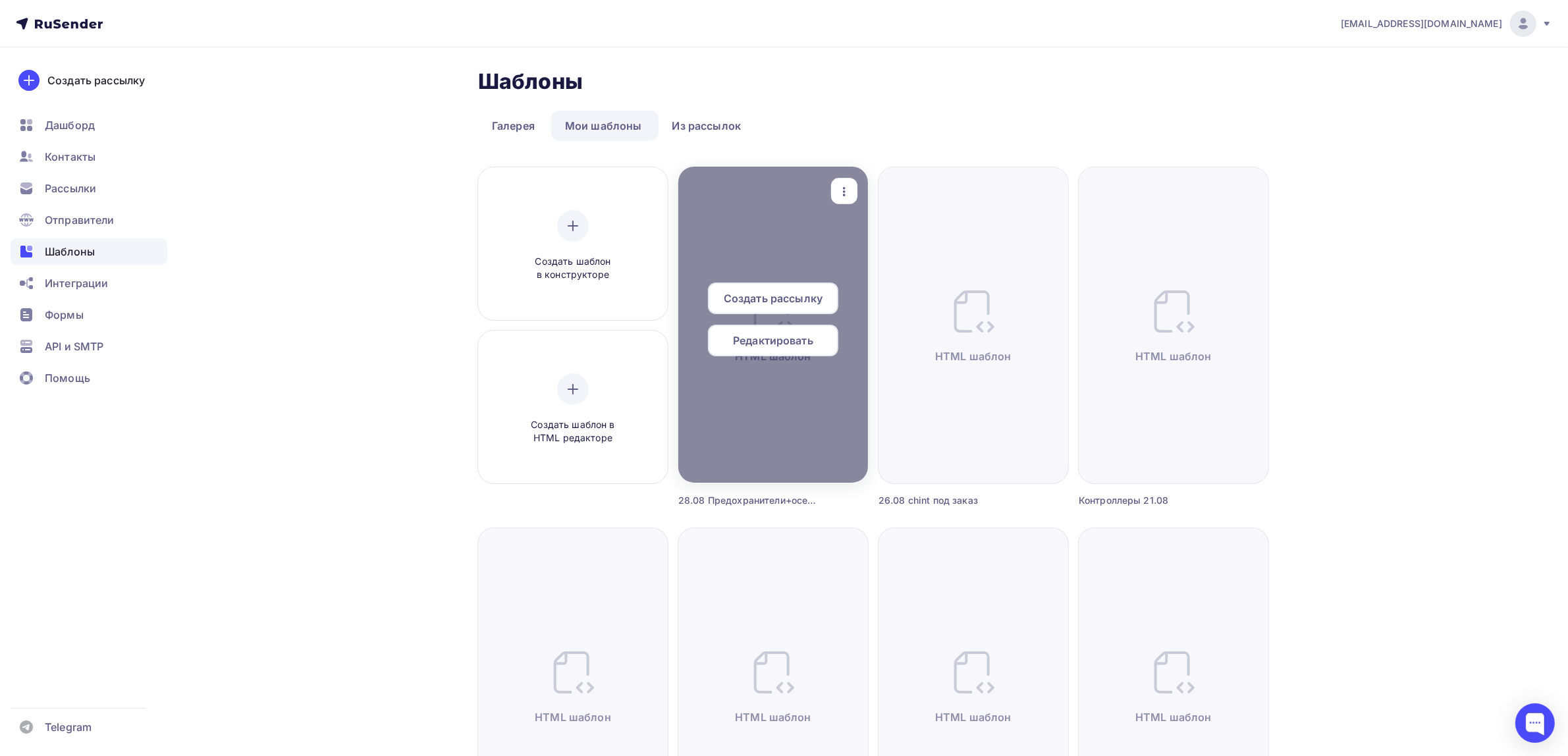
click at [788, 332] on span "Редактировать" at bounding box center [773, 340] width 80 height 16
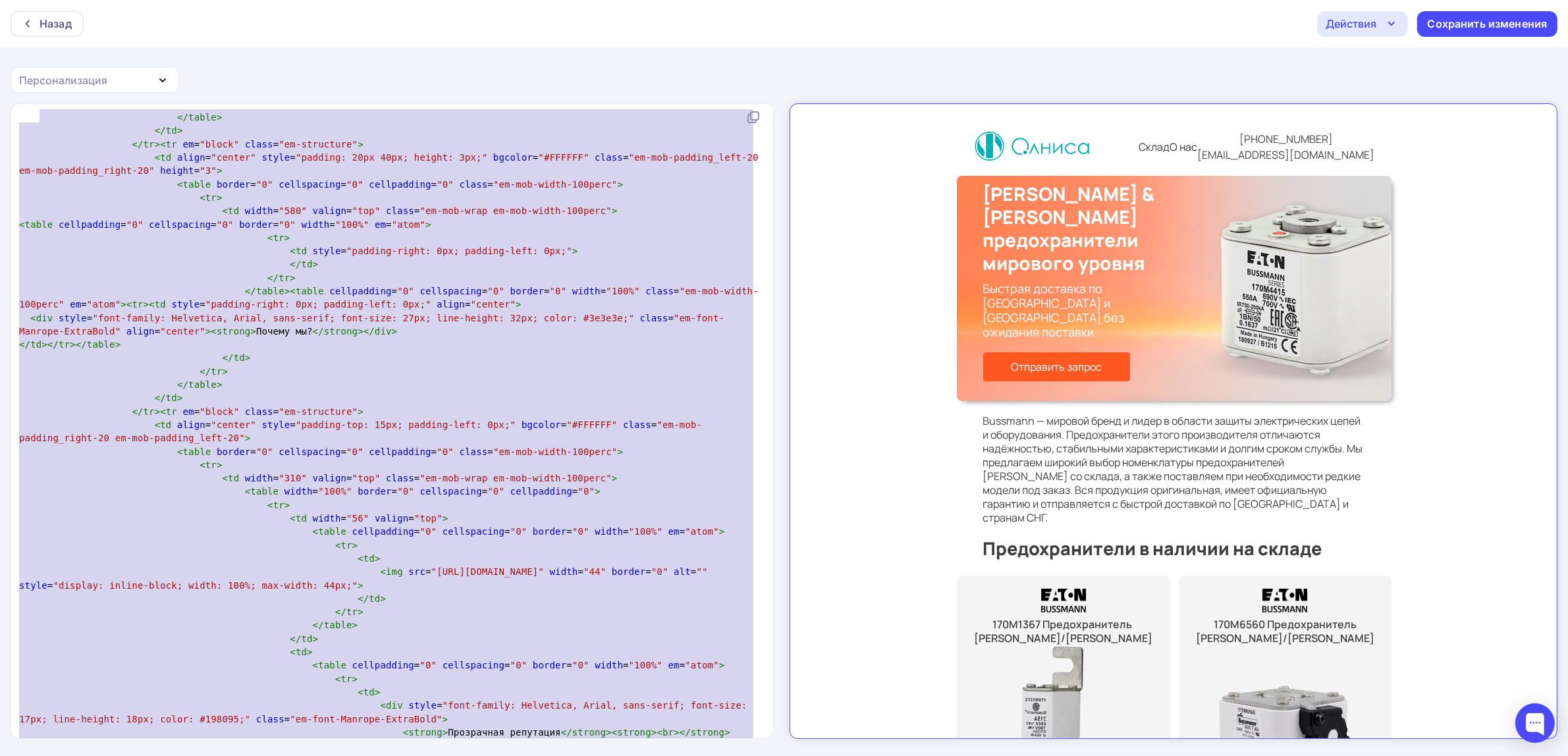
type textarea "</tr> </table> </td> </tr> </table> </td> </tr><tr em="block" class="em-structu…"
drag, startPoint x: 247, startPoint y: 670, endPoint x: 50, endPoint y: -10, distance: 708.0
click at [50, 0] on html "Назад Действия Отправить тестовое письмо Выйти без сохранения Сохранить изменен…" at bounding box center [784, 378] width 1568 height 756
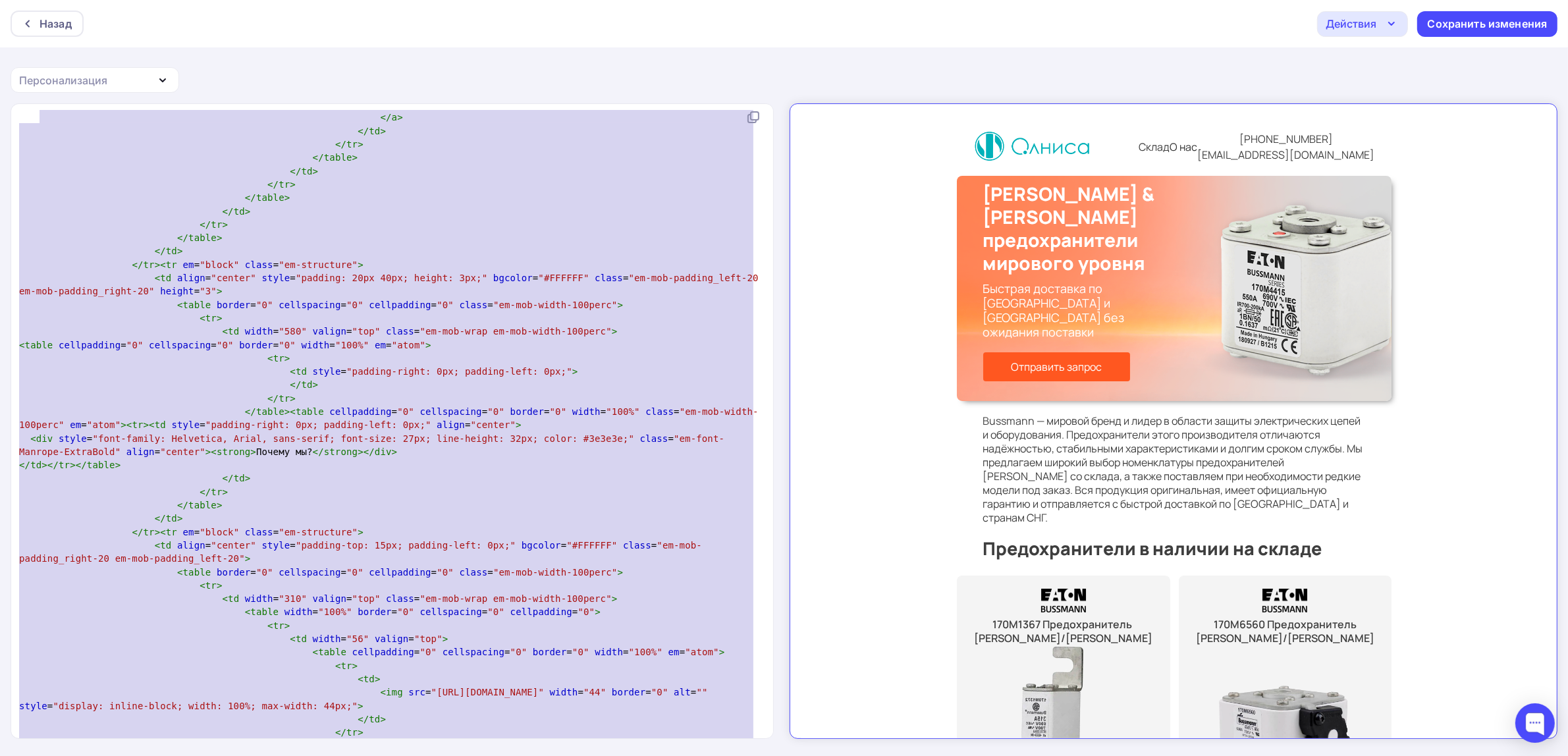
click at [632, 499] on pre "</ table >" at bounding box center [389, 505] width 746 height 13
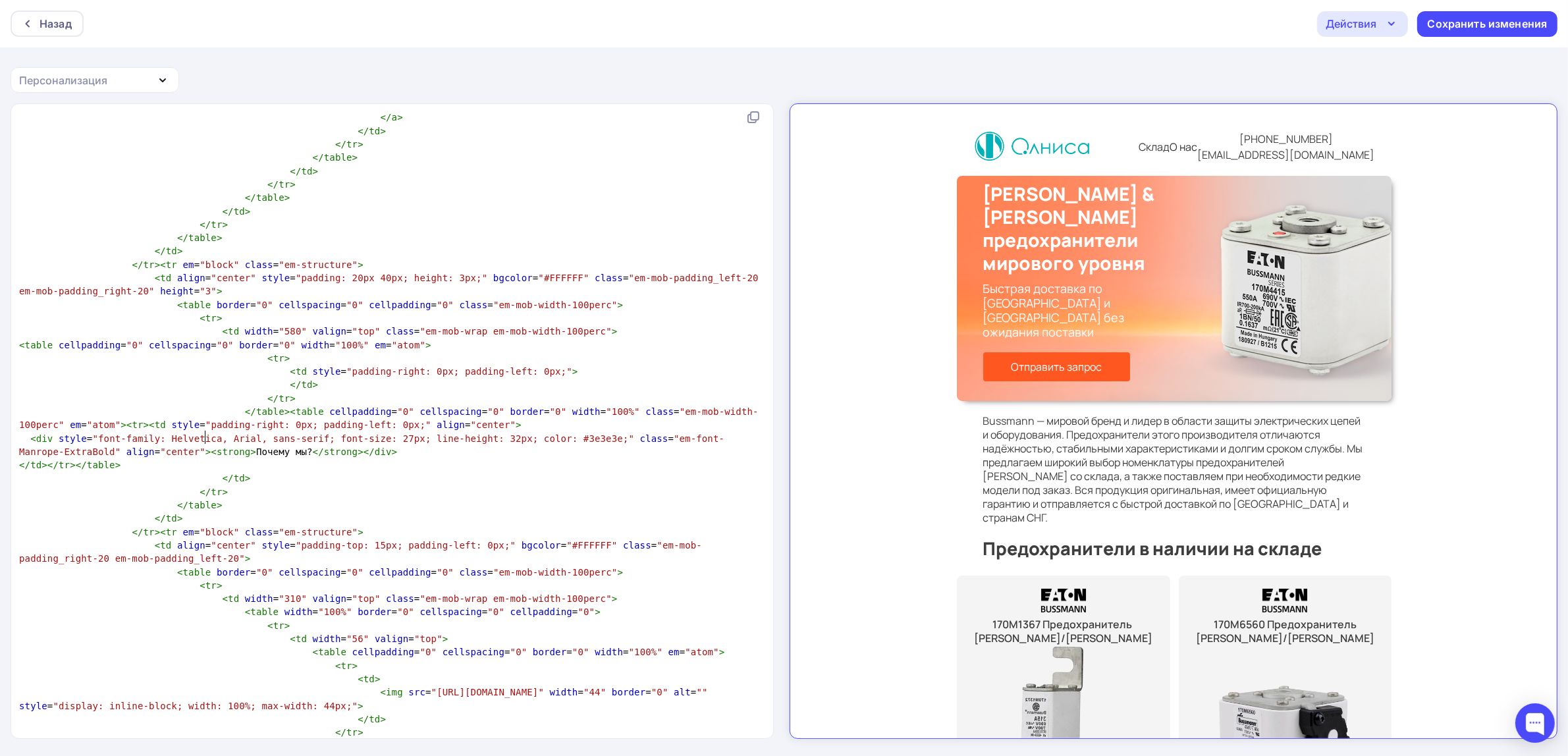
type textarea "<!LOREMIP dolo SITAME "-//C1A//ELI SEDD 9.28 Eiusmodtempo//IN" "utla://etd.m2.a…"
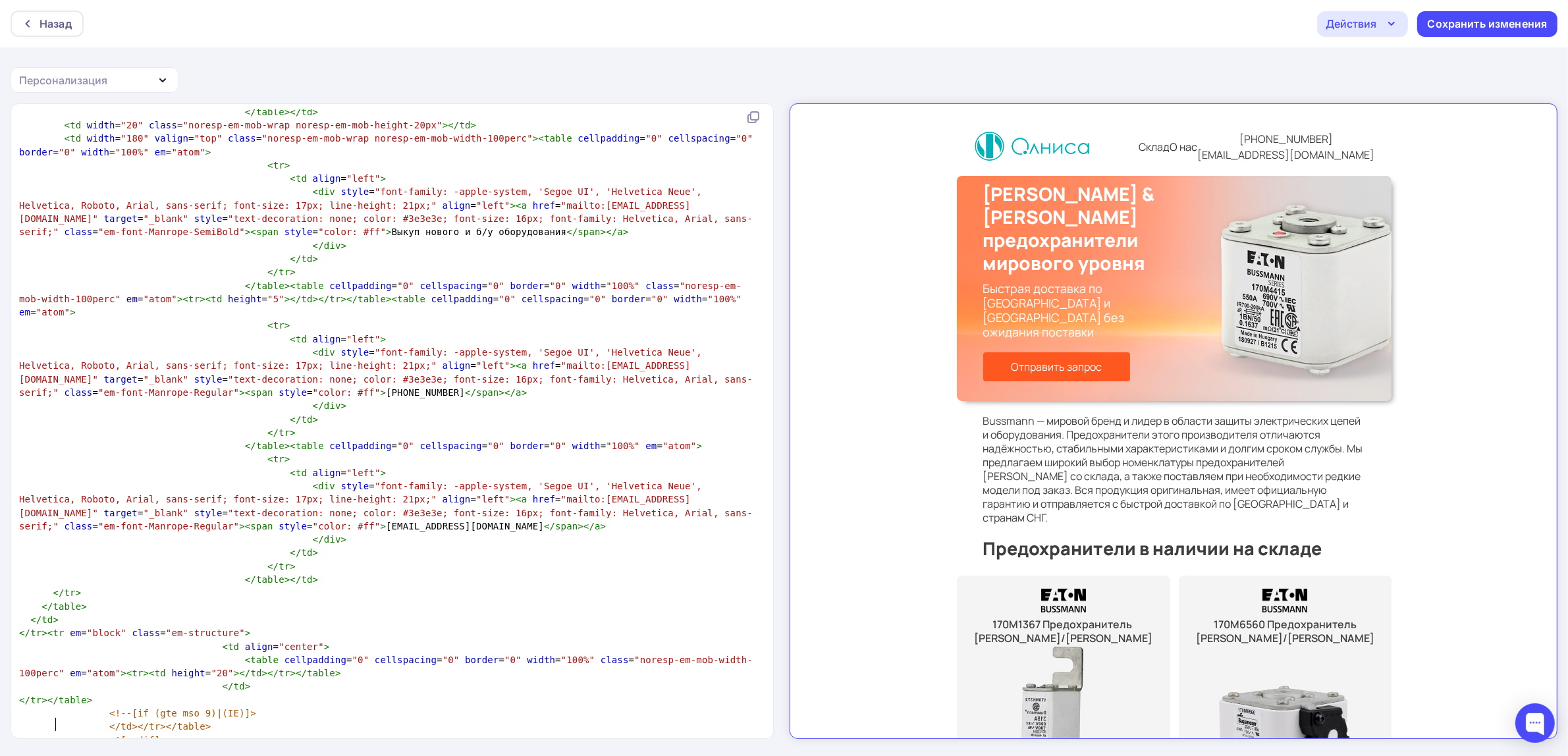
click at [97, 755] on pre "</ tr >" at bounding box center [389, 766] width 746 height 13
click at [1453, 21] on div "Сохранить изменения" at bounding box center [1488, 24] width 120 height 15
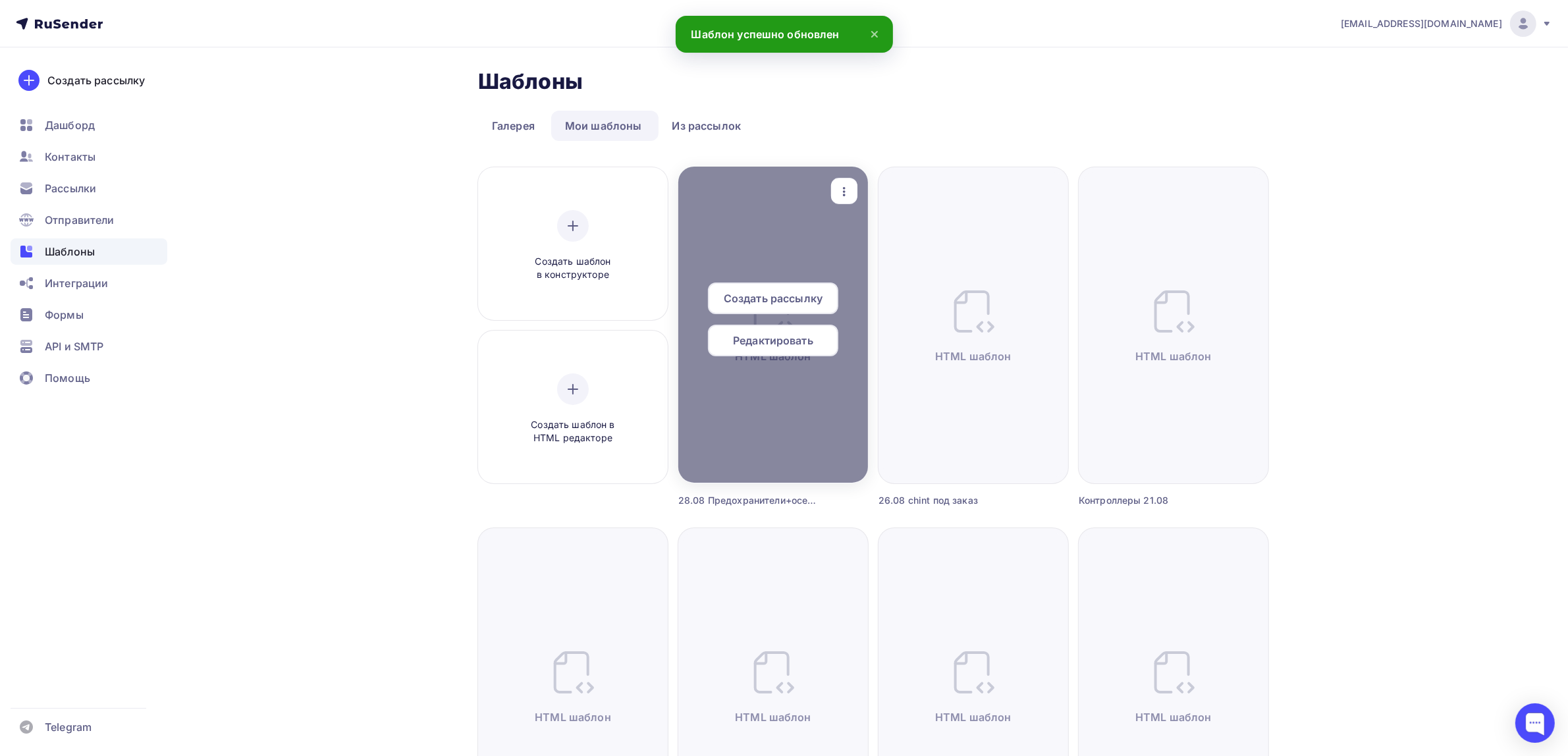
click at [837, 186] on icon "button" at bounding box center [844, 191] width 16 height 16
click at [855, 245] on link "Предпросмотр" at bounding box center [906, 256] width 132 height 27
